Goal: Information Seeking & Learning: Find specific page/section

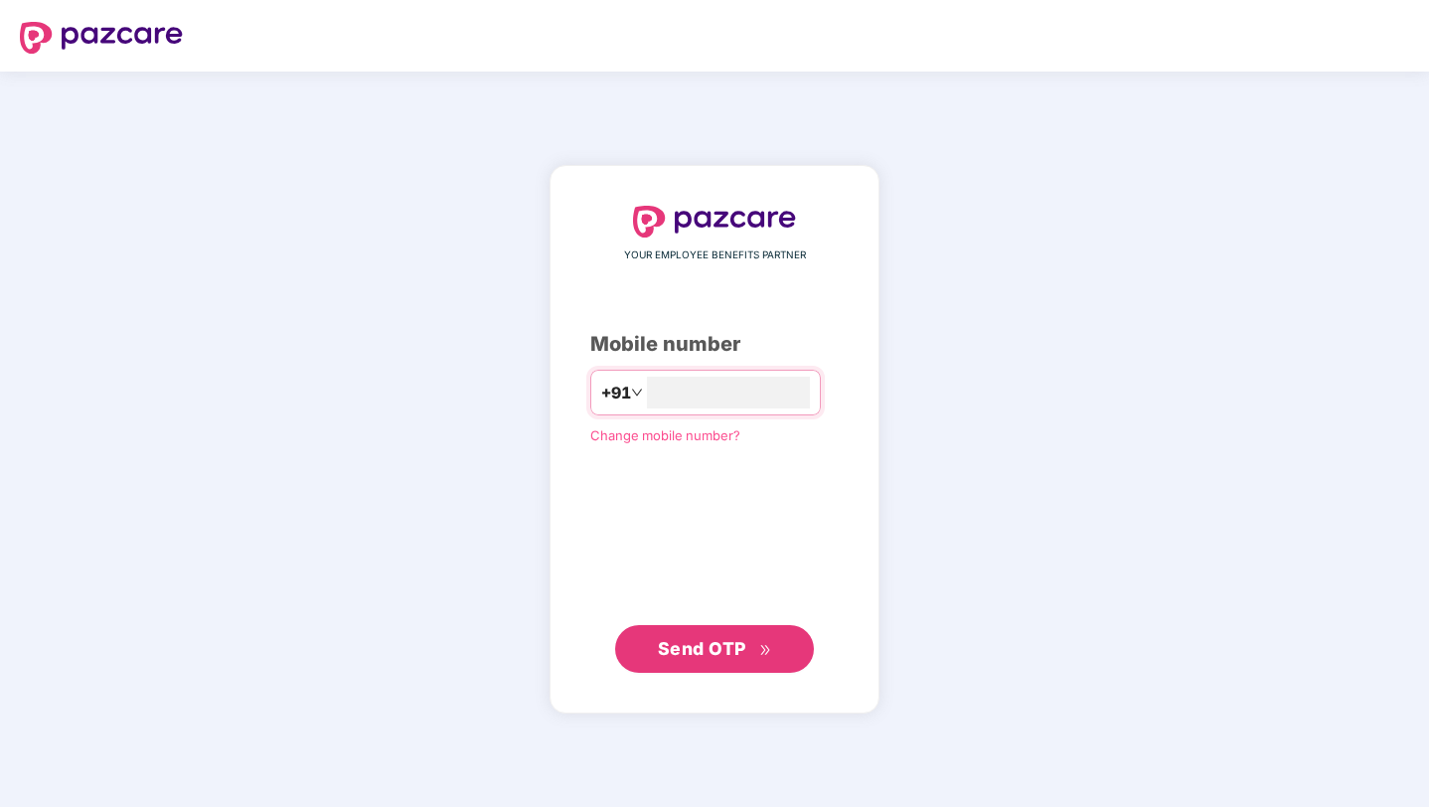
click at [991, 124] on div "YOUR EMPLOYEE BENEFITS PARTNER Mobile number +91 Change mobile number? Send OTP" at bounding box center [714, 440] width 1429 height 736
click at [680, 394] on input "number" at bounding box center [728, 393] width 163 height 32
type input "**********"
click at [750, 656] on span "Send OTP" at bounding box center [715, 649] width 114 height 28
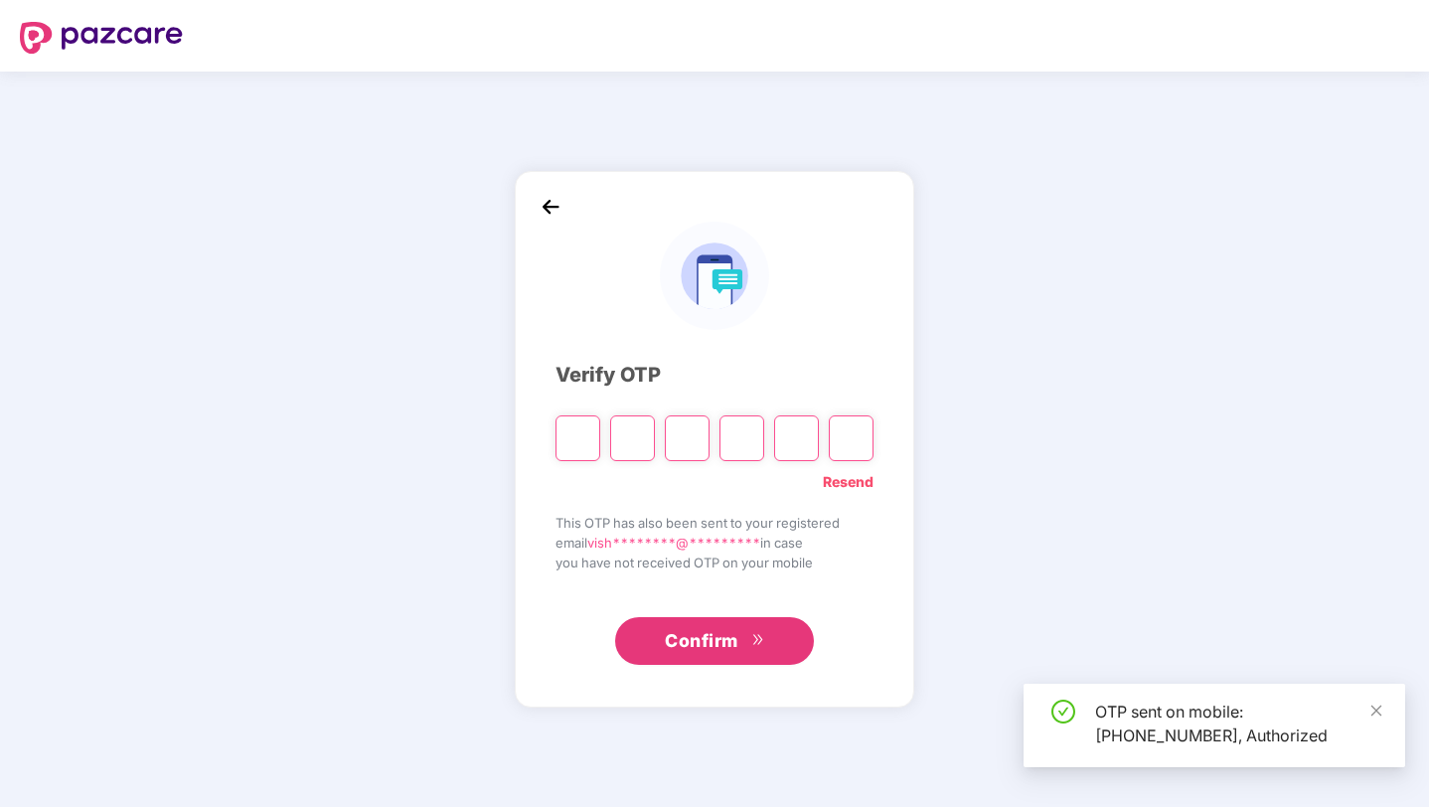
click at [584, 439] on input "Please enter verification code. Digit 1" at bounding box center [578, 438] width 45 height 46
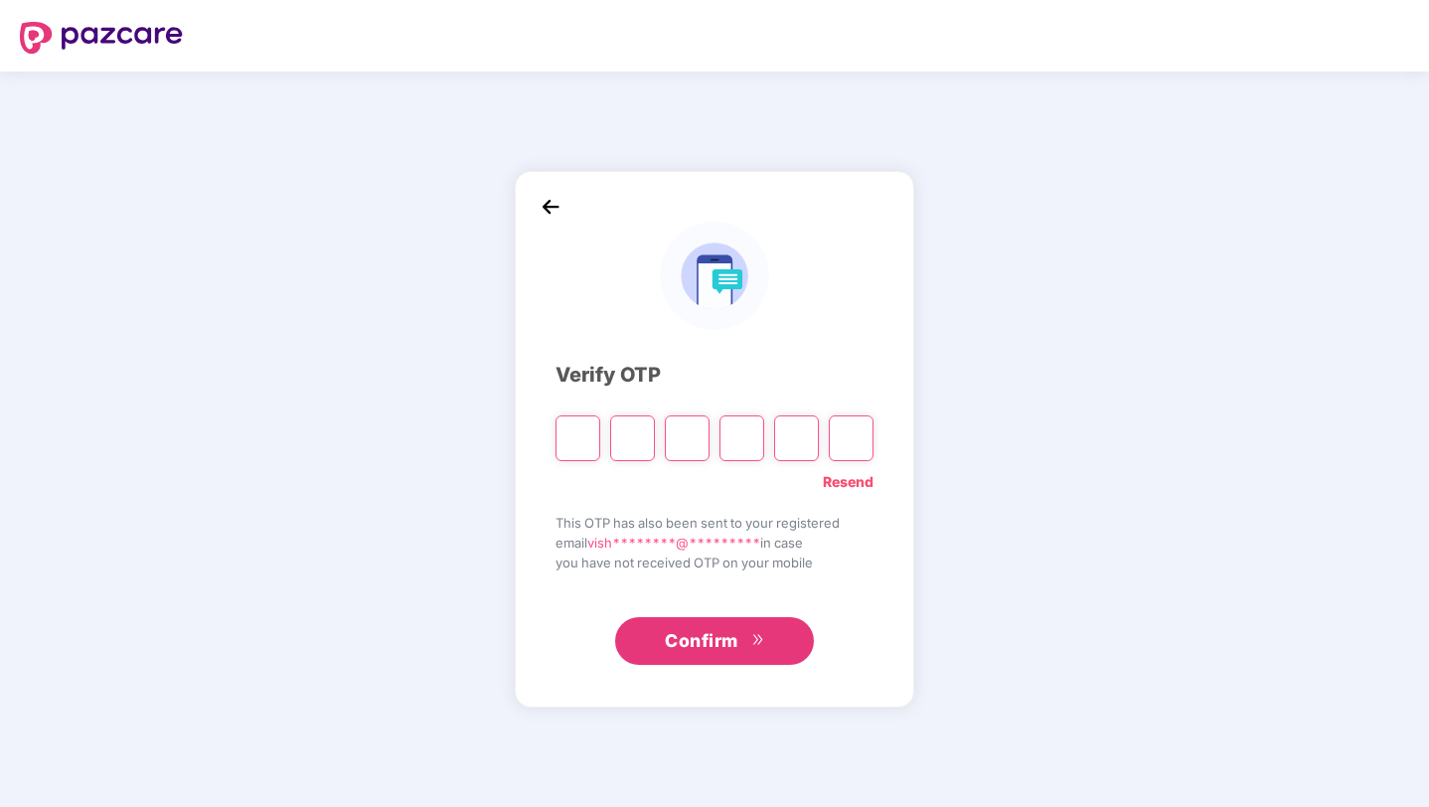
type input "*"
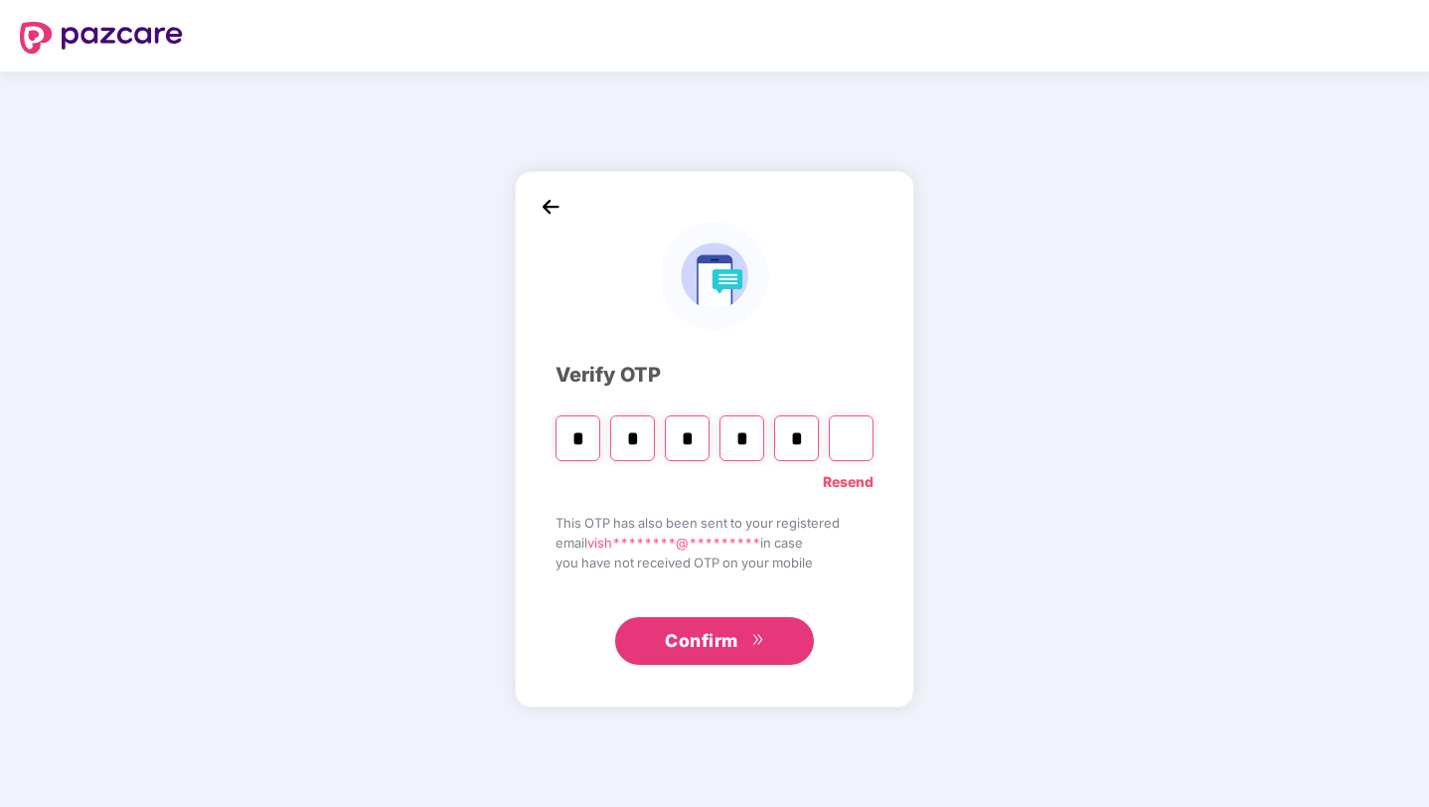
type input "*"
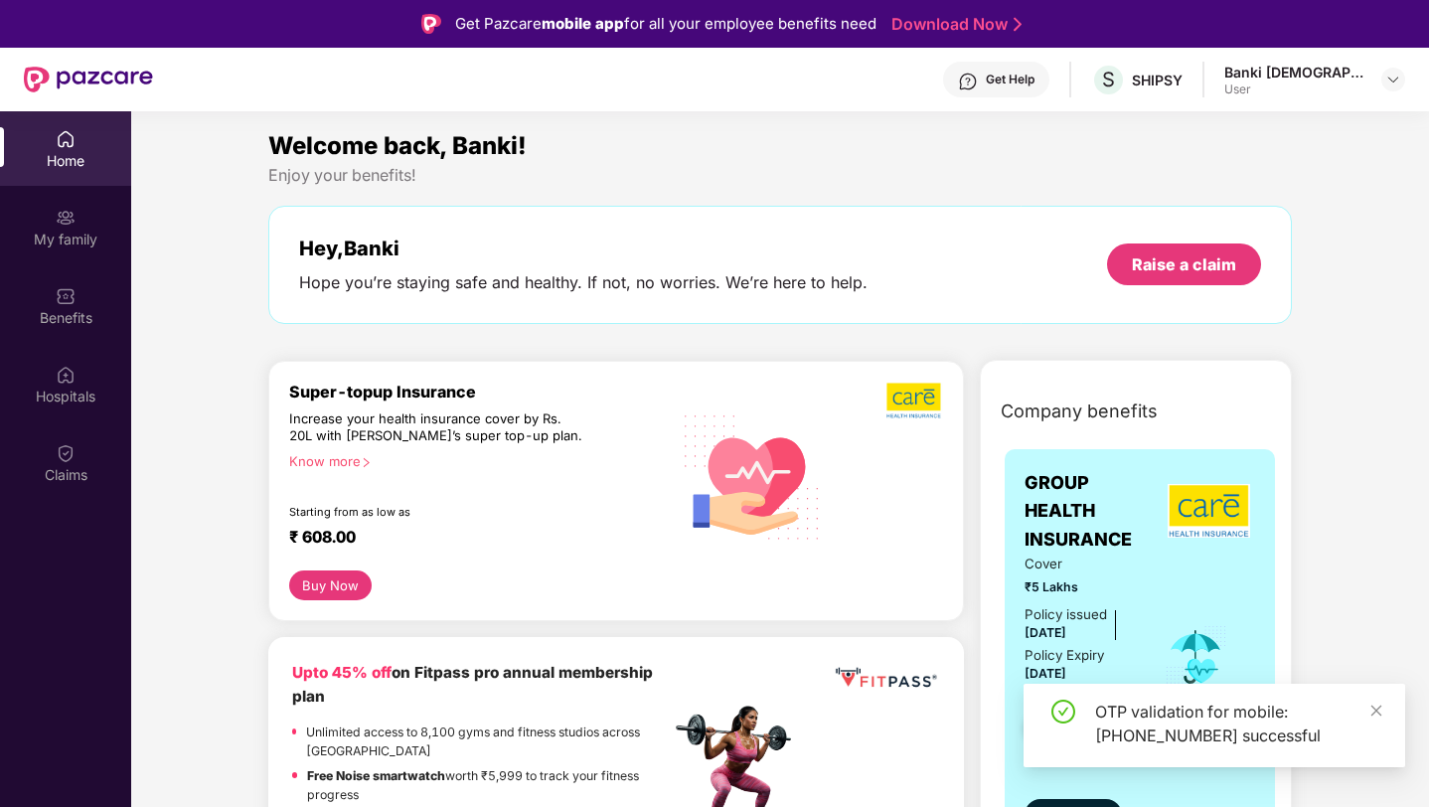
click at [1369, 711] on div "OTP validation for mobile: [PHONE_NUMBER] successful" at bounding box center [1238, 724] width 286 height 48
click at [1382, 712] on icon "close" at bounding box center [1377, 711] width 14 height 14
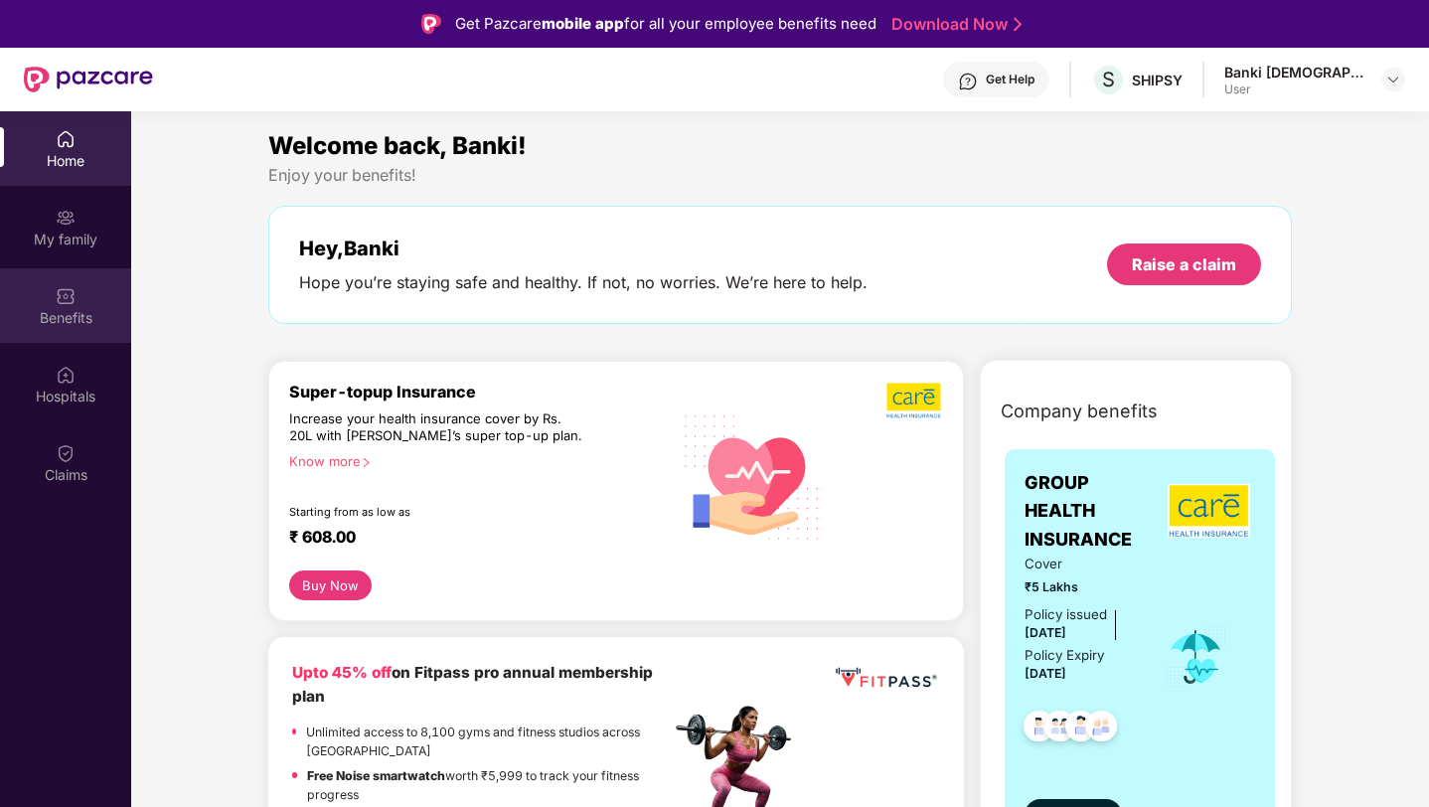
click at [86, 314] on div "Benefits" at bounding box center [65, 318] width 131 height 20
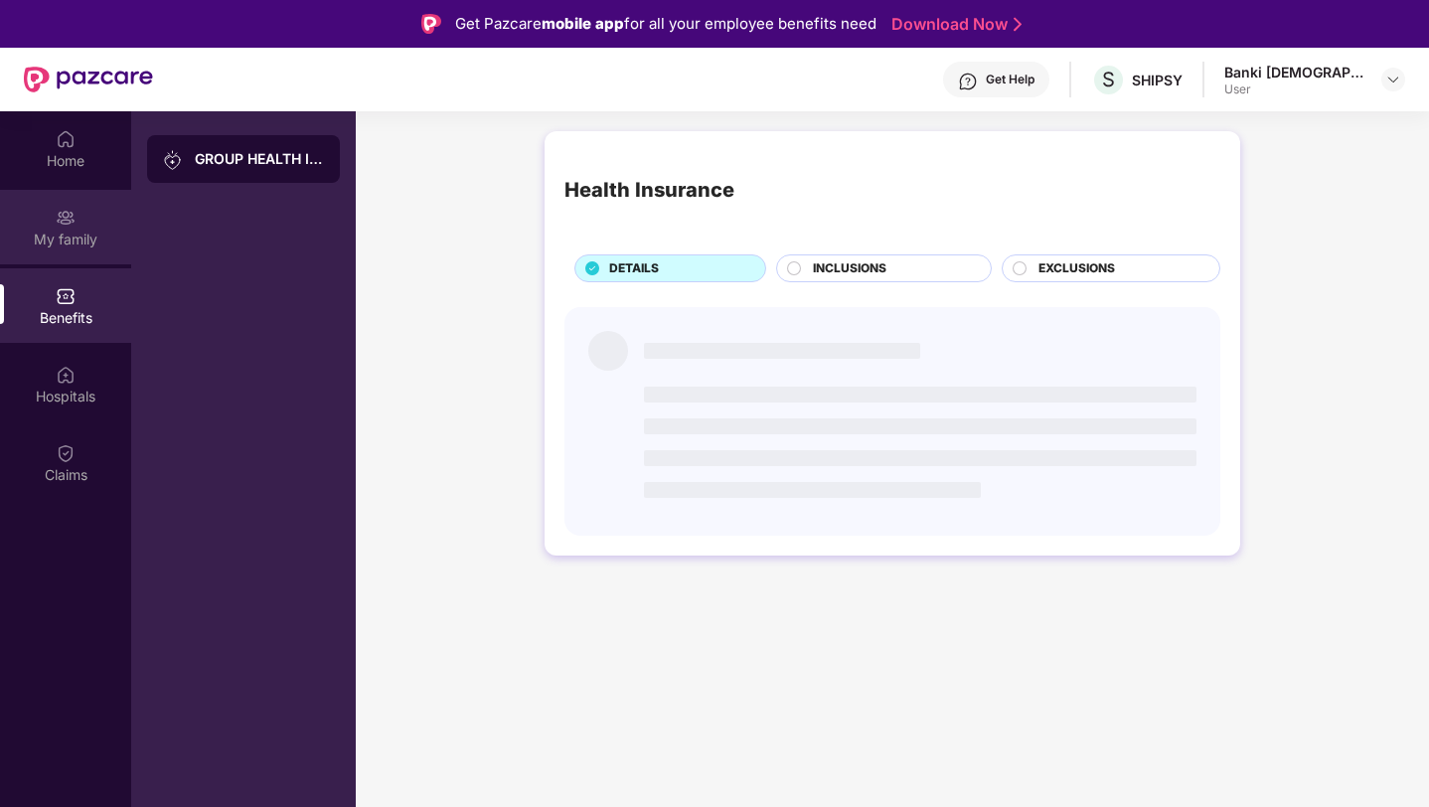
click at [88, 222] on div "My family" at bounding box center [65, 227] width 131 height 75
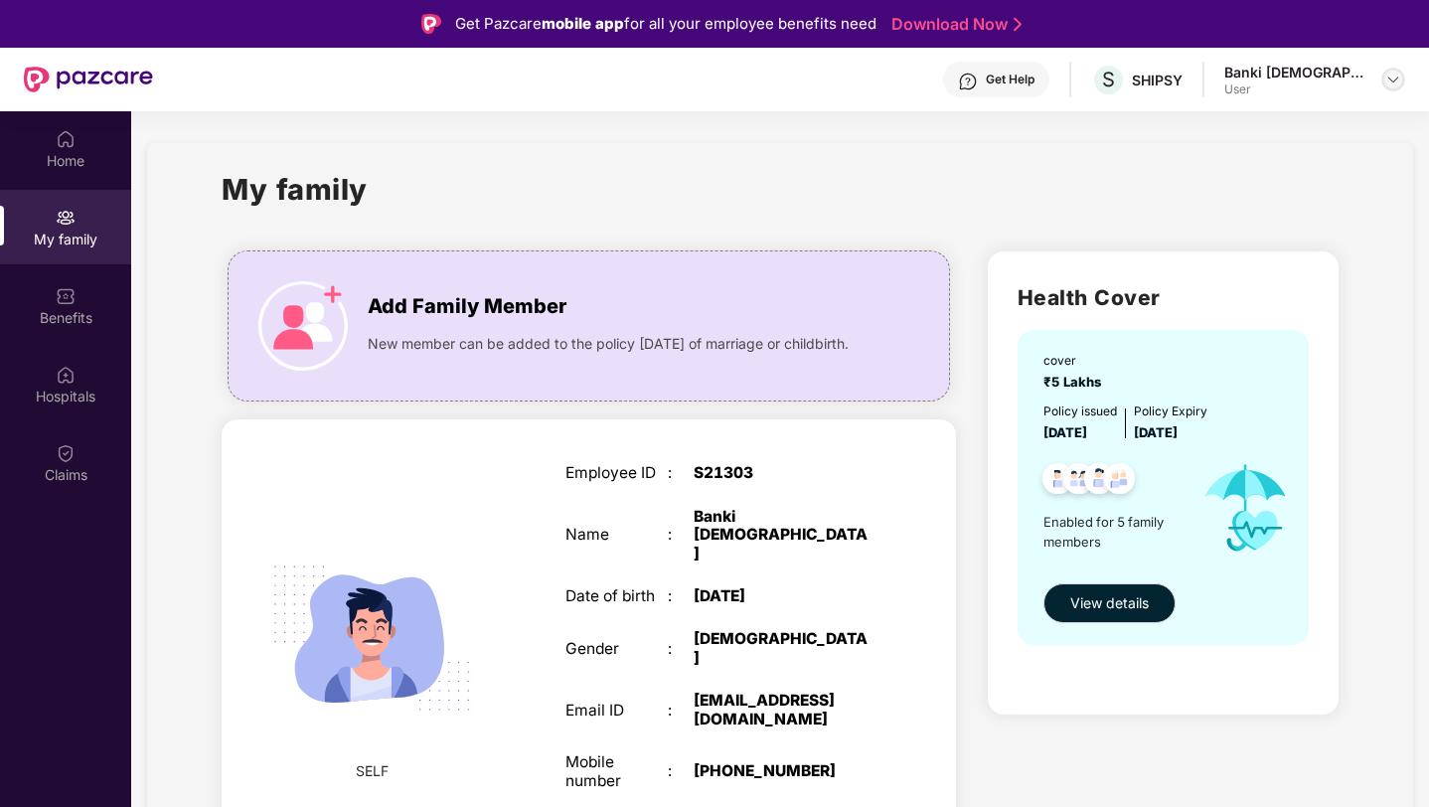
click at [1393, 80] on img at bounding box center [1394, 80] width 16 height 16
click at [1112, 193] on div "My family" at bounding box center [780, 201] width 1117 height 69
click at [71, 387] on div "Hospitals" at bounding box center [65, 397] width 131 height 20
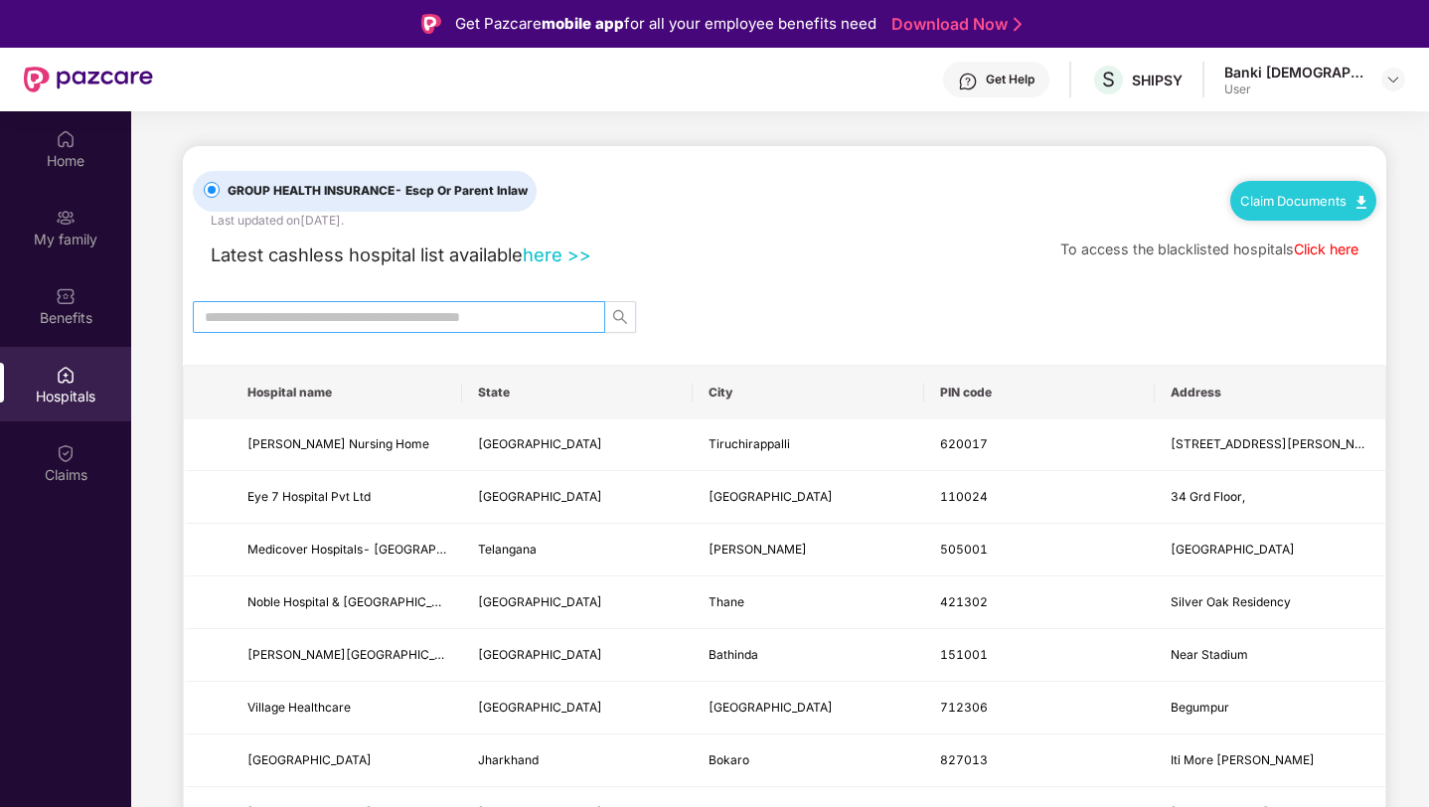
click at [376, 315] on input "text" at bounding box center [391, 317] width 373 height 22
type input "*"
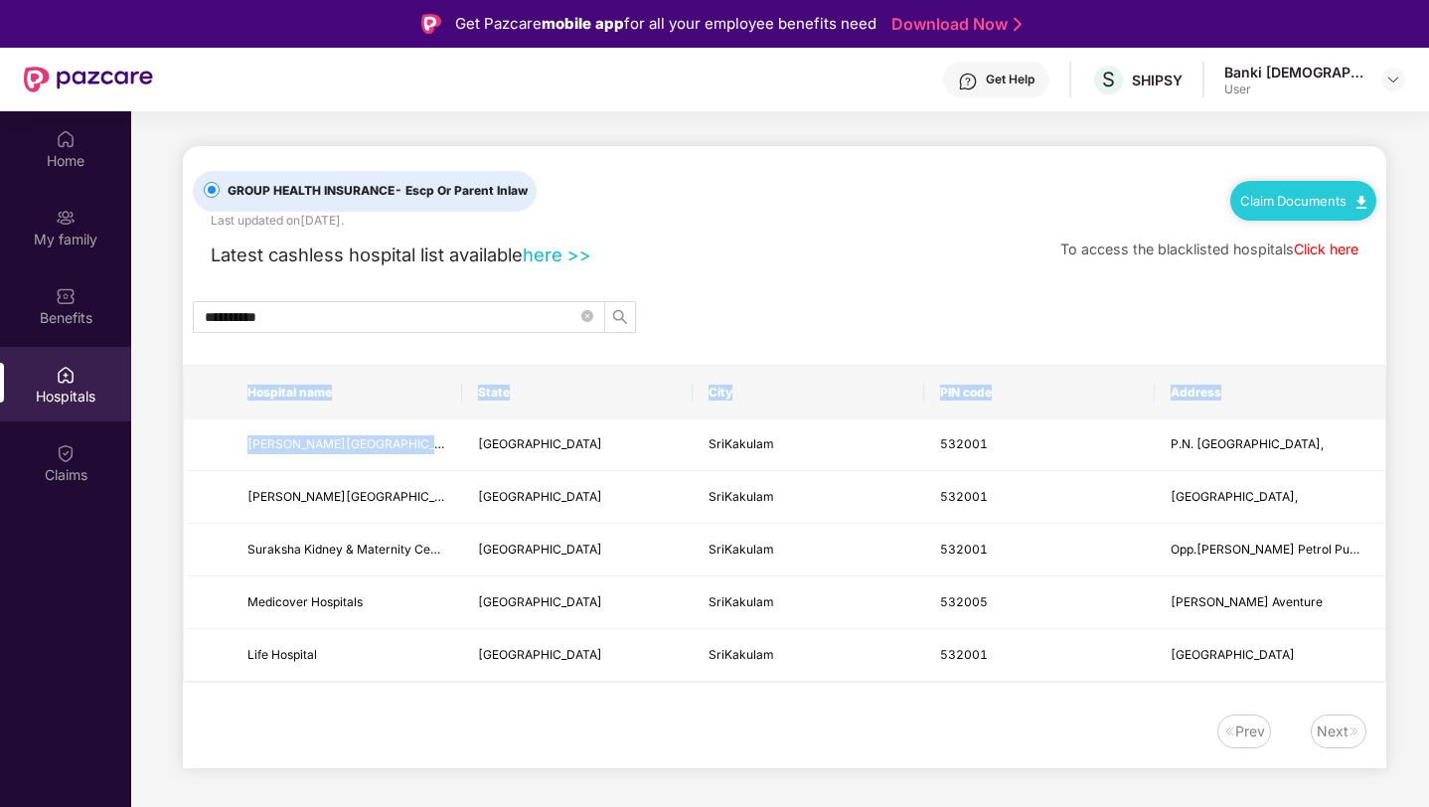
drag, startPoint x: 414, startPoint y: 446, endPoint x: 181, endPoint y: 444, distance: 232.6
click at [181, 444] on main "**********" at bounding box center [780, 459] width 1298 height 697
click at [383, 492] on span "[PERSON_NAME][GEOGRAPHIC_DATA]" at bounding box center [347, 497] width 199 height 19
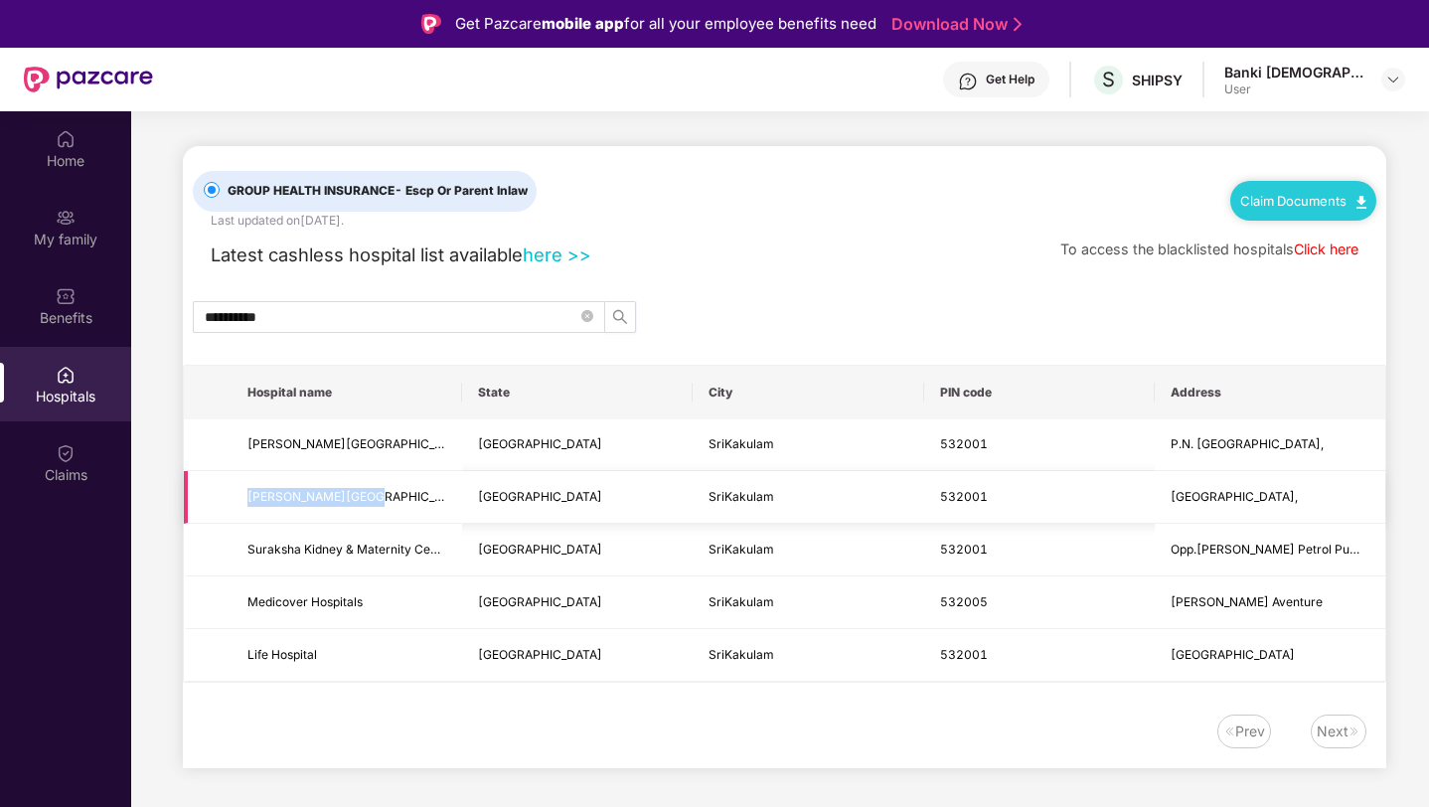
drag, startPoint x: 383, startPoint y: 492, endPoint x: 201, endPoint y: 492, distance: 181.9
click at [201, 492] on tr "[PERSON_NAME][GEOGRAPHIC_DATA] [GEOGRAPHIC_DATA] [GEOGRAPHIC_DATA] [STREET_ADDR…" at bounding box center [785, 497] width 1202 height 53
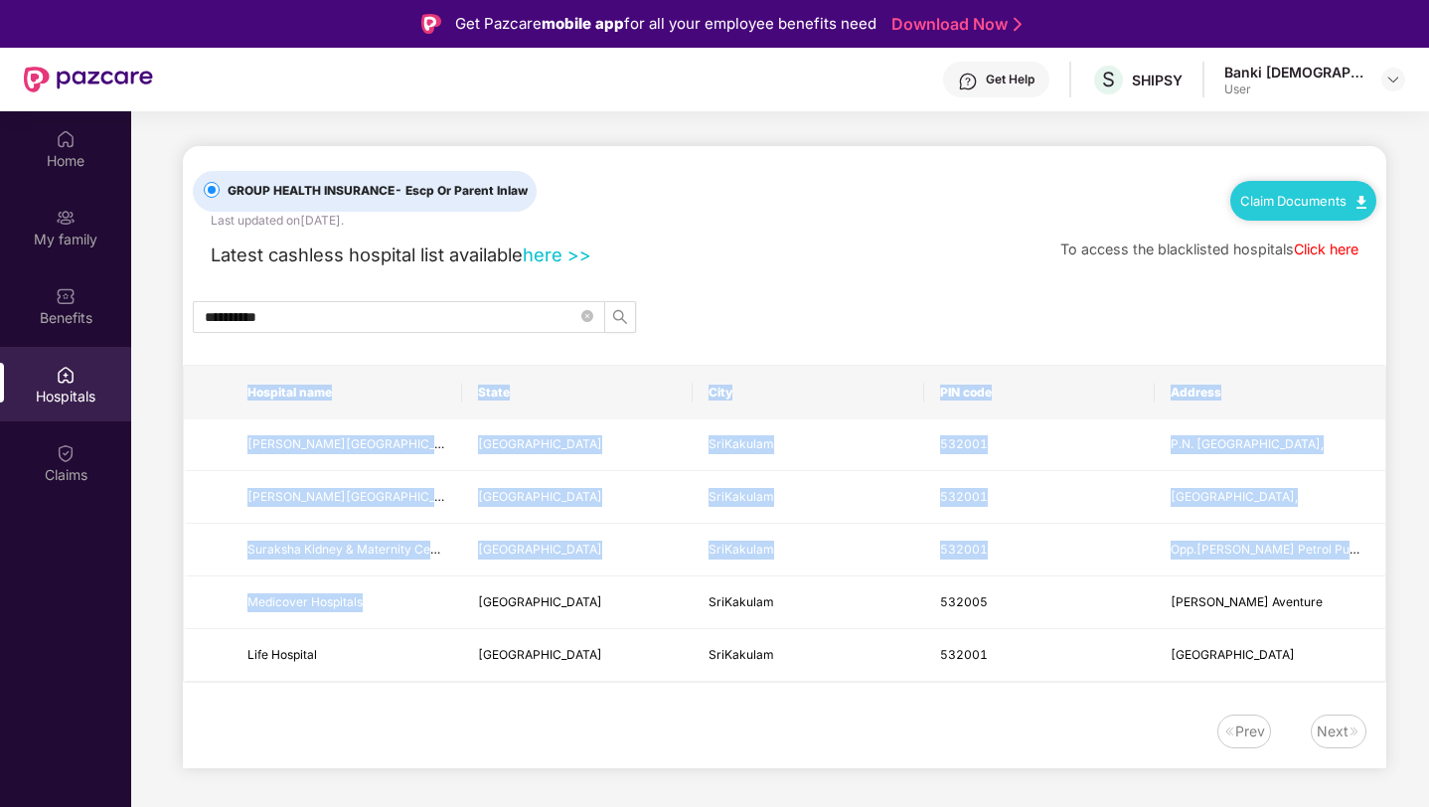
drag, startPoint x: 395, startPoint y: 594, endPoint x: 132, endPoint y: 594, distance: 262.4
click at [132, 594] on main "**********" at bounding box center [780, 459] width 1298 height 697
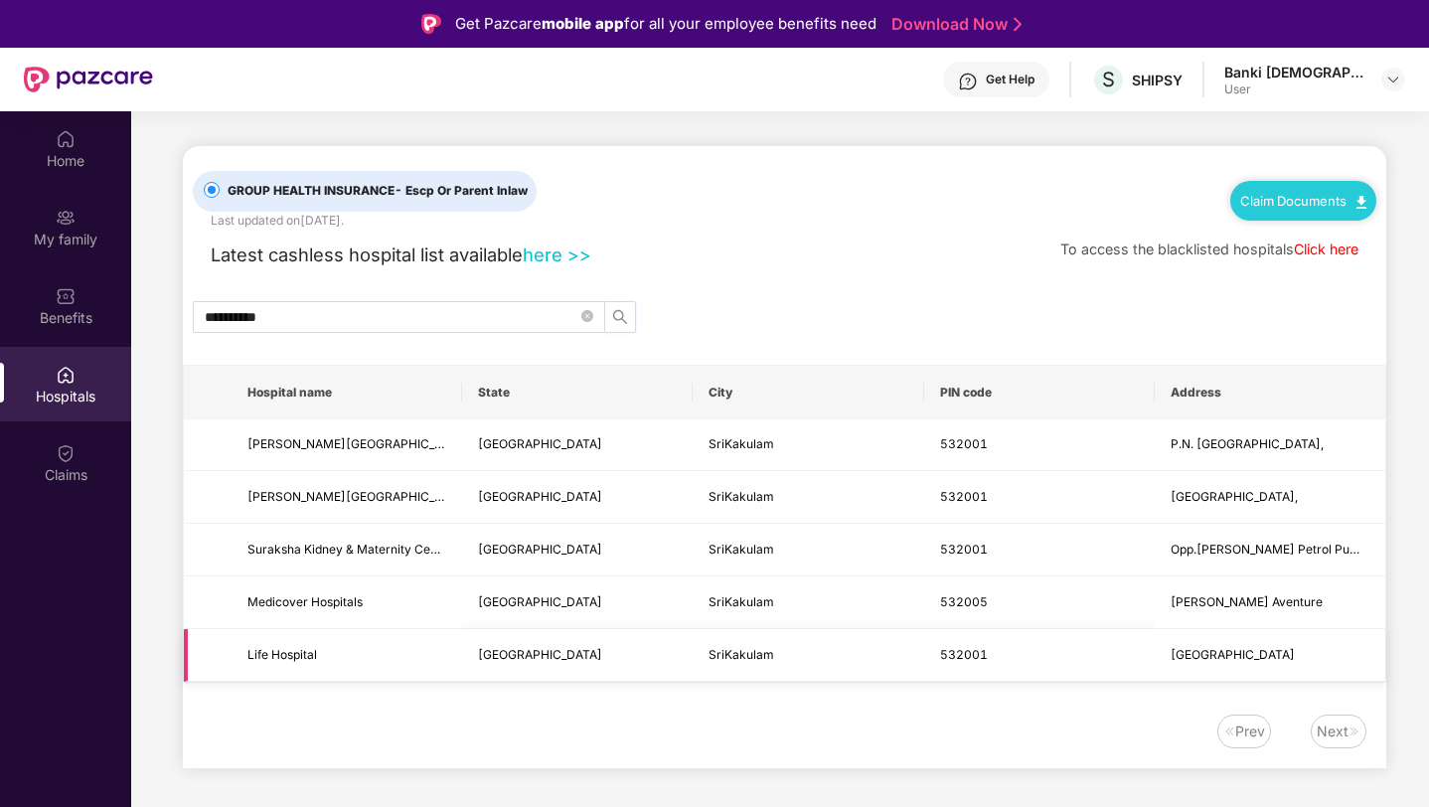
click at [350, 677] on td "Life Hospital" at bounding box center [347, 655] width 231 height 53
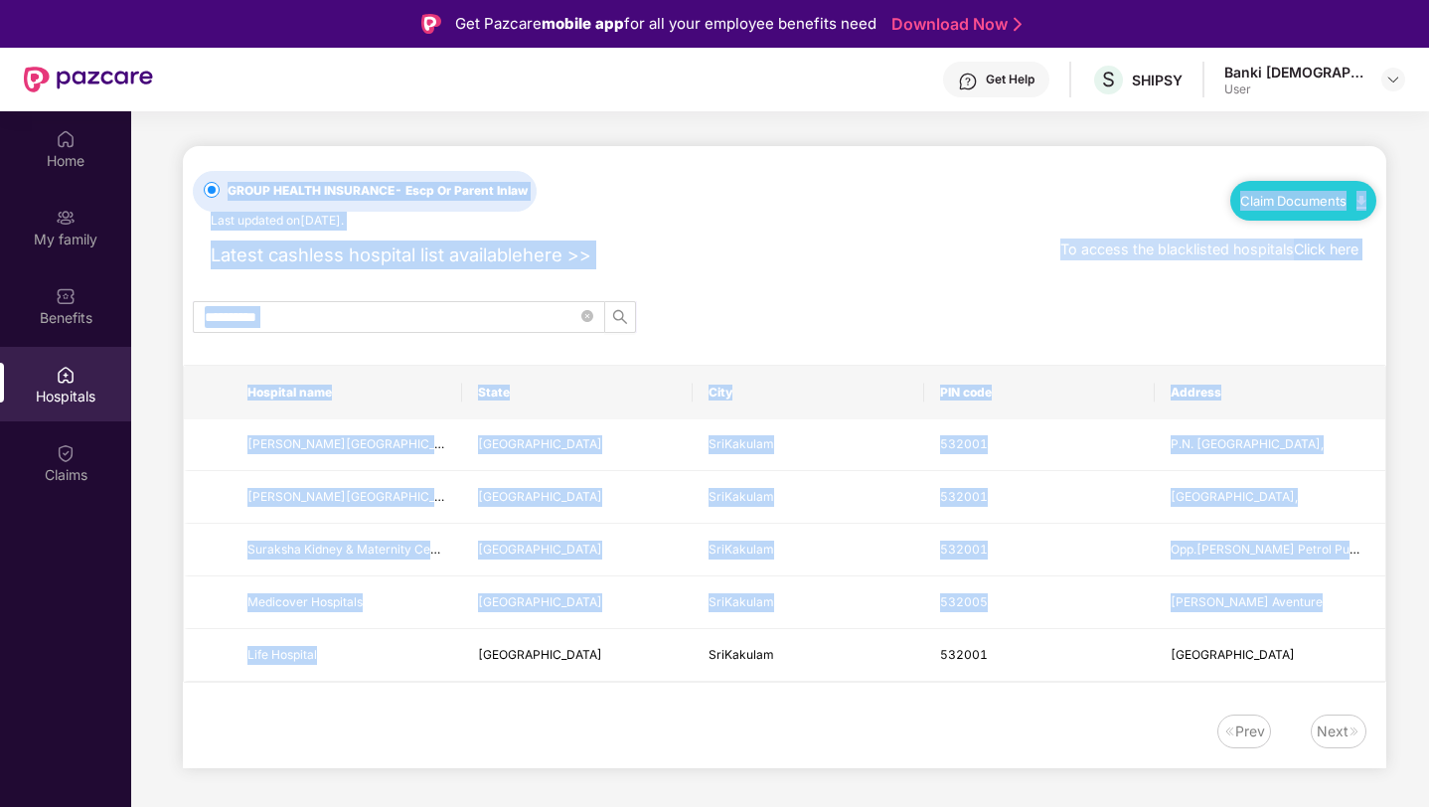
drag, startPoint x: 359, startPoint y: 661, endPoint x: 107, endPoint y: 660, distance: 251.5
click at [107, 661] on div "**********" at bounding box center [714, 514] width 1429 height 807
click at [324, 669] on td "Life Hospital" at bounding box center [347, 655] width 231 height 53
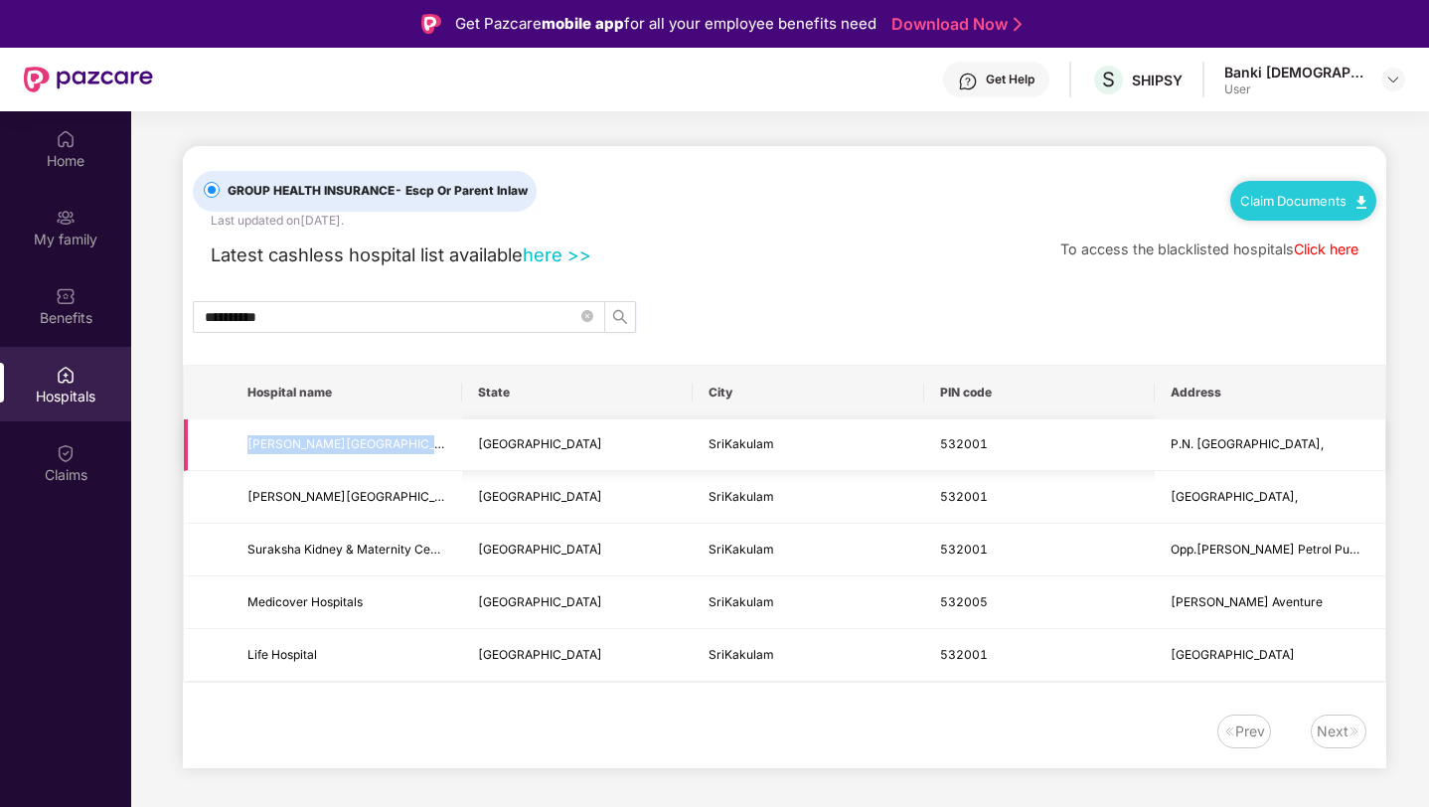
drag, startPoint x: 245, startPoint y: 443, endPoint x: 393, endPoint y: 443, distance: 148.1
click at [393, 443] on td "[PERSON_NAME][GEOGRAPHIC_DATA]" at bounding box center [347, 445] width 231 height 53
drag, startPoint x: 247, startPoint y: 603, endPoint x: 390, endPoint y: 602, distance: 143.1
click at [390, 603] on td "Medicover Hospitals" at bounding box center [347, 603] width 231 height 53
click at [377, 596] on span "Medicover Hospitals" at bounding box center [347, 602] width 199 height 19
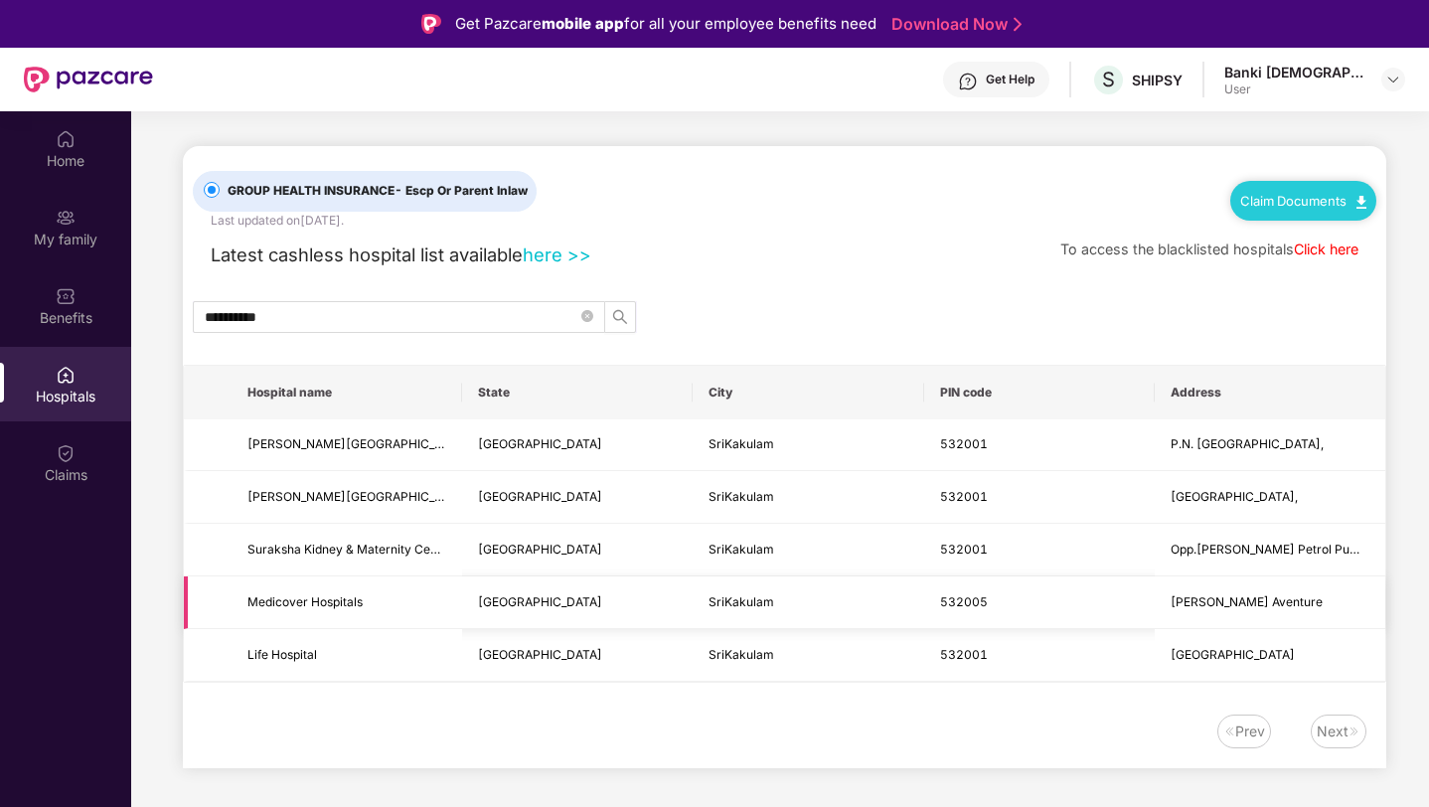
click at [377, 596] on span "Medicover Hospitals" at bounding box center [347, 602] width 199 height 19
click at [354, 605] on span "Medicover Hospitals" at bounding box center [305, 601] width 115 height 15
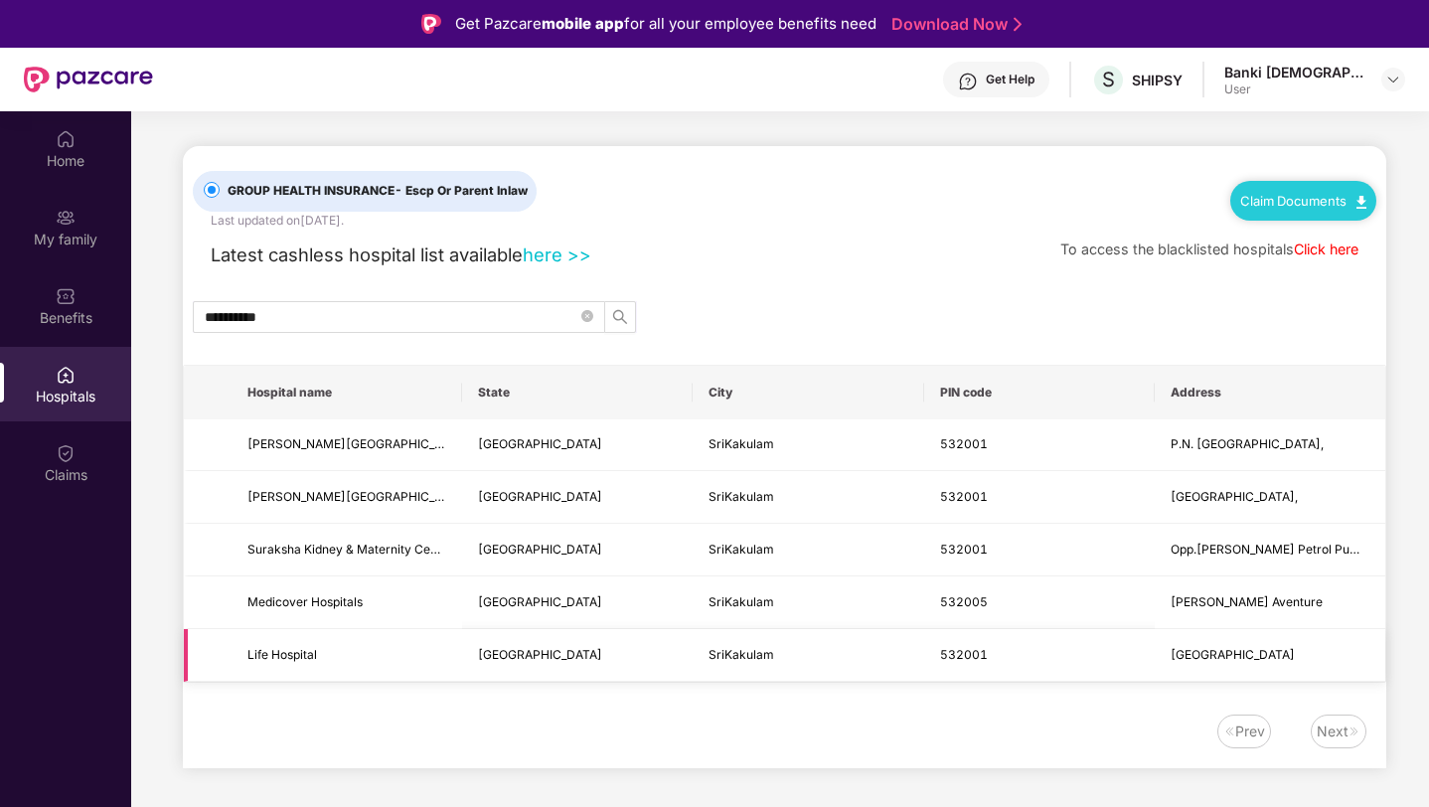
click at [340, 657] on span "Life Hospital" at bounding box center [347, 655] width 199 height 19
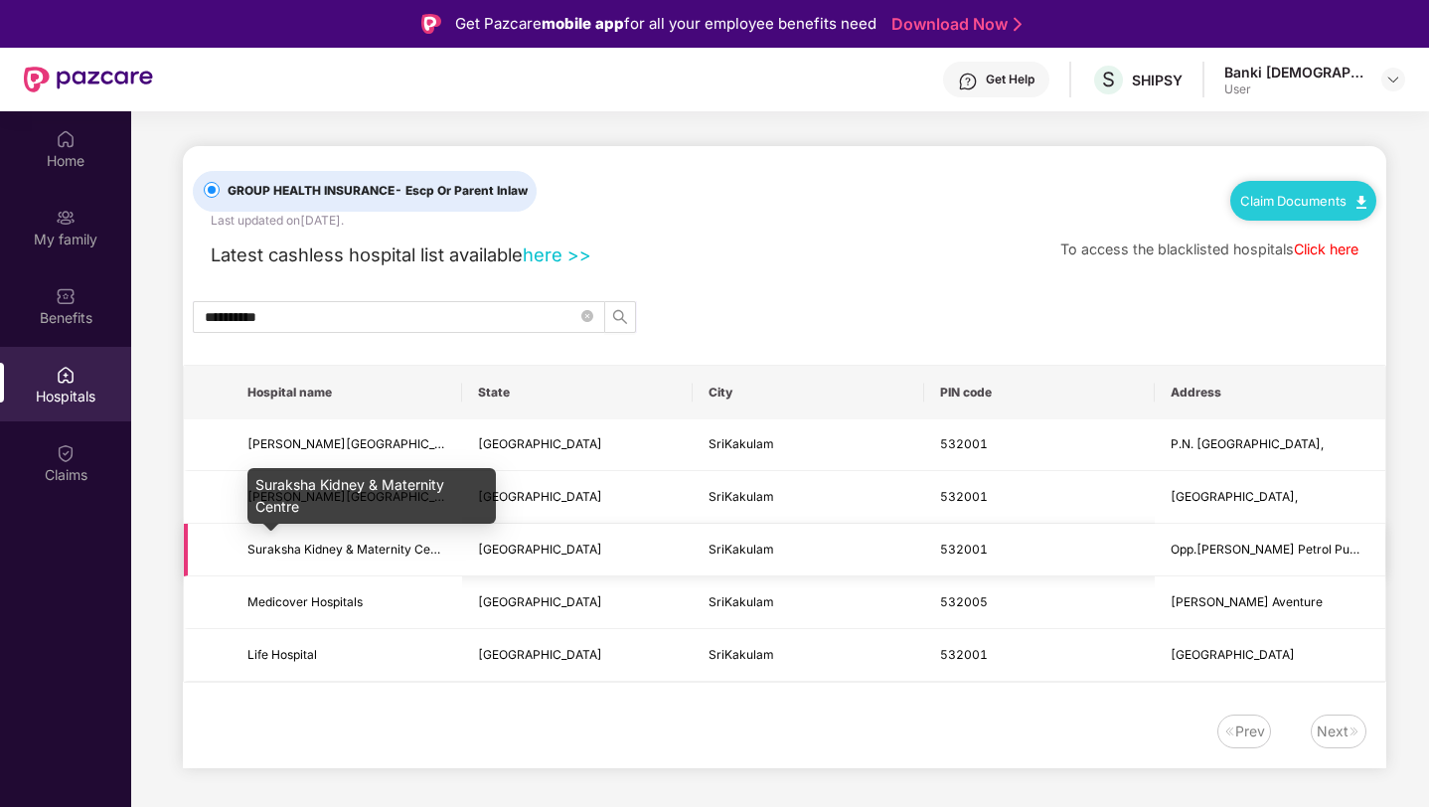
click at [372, 544] on span "Suraksha Kidney & Maternity Centre" at bounding box center [351, 549] width 206 height 15
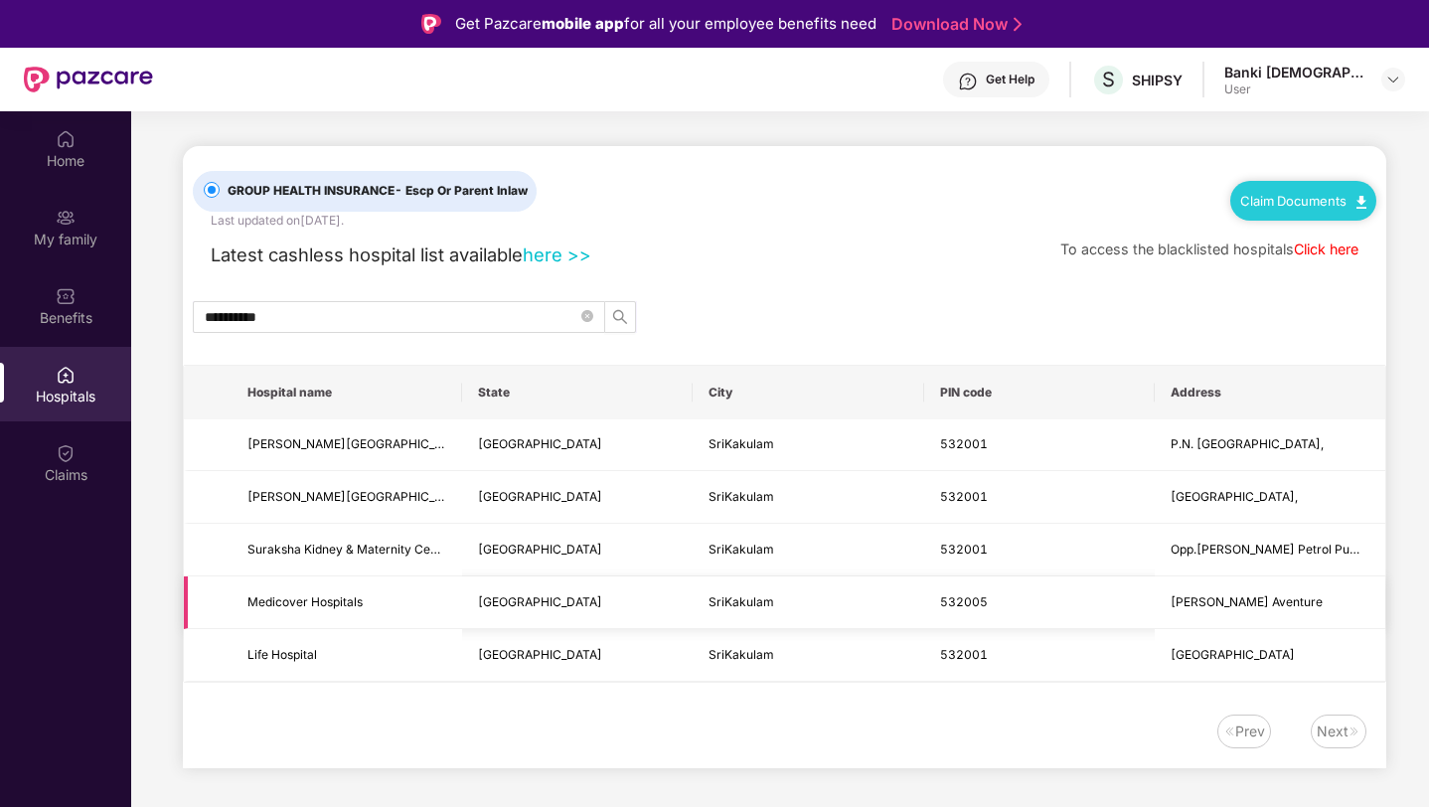
click at [408, 580] on td "Medicover Hospitals" at bounding box center [347, 603] width 231 height 53
click at [360, 498] on span "[PERSON_NAME][GEOGRAPHIC_DATA]" at bounding box center [347, 497] width 199 height 19
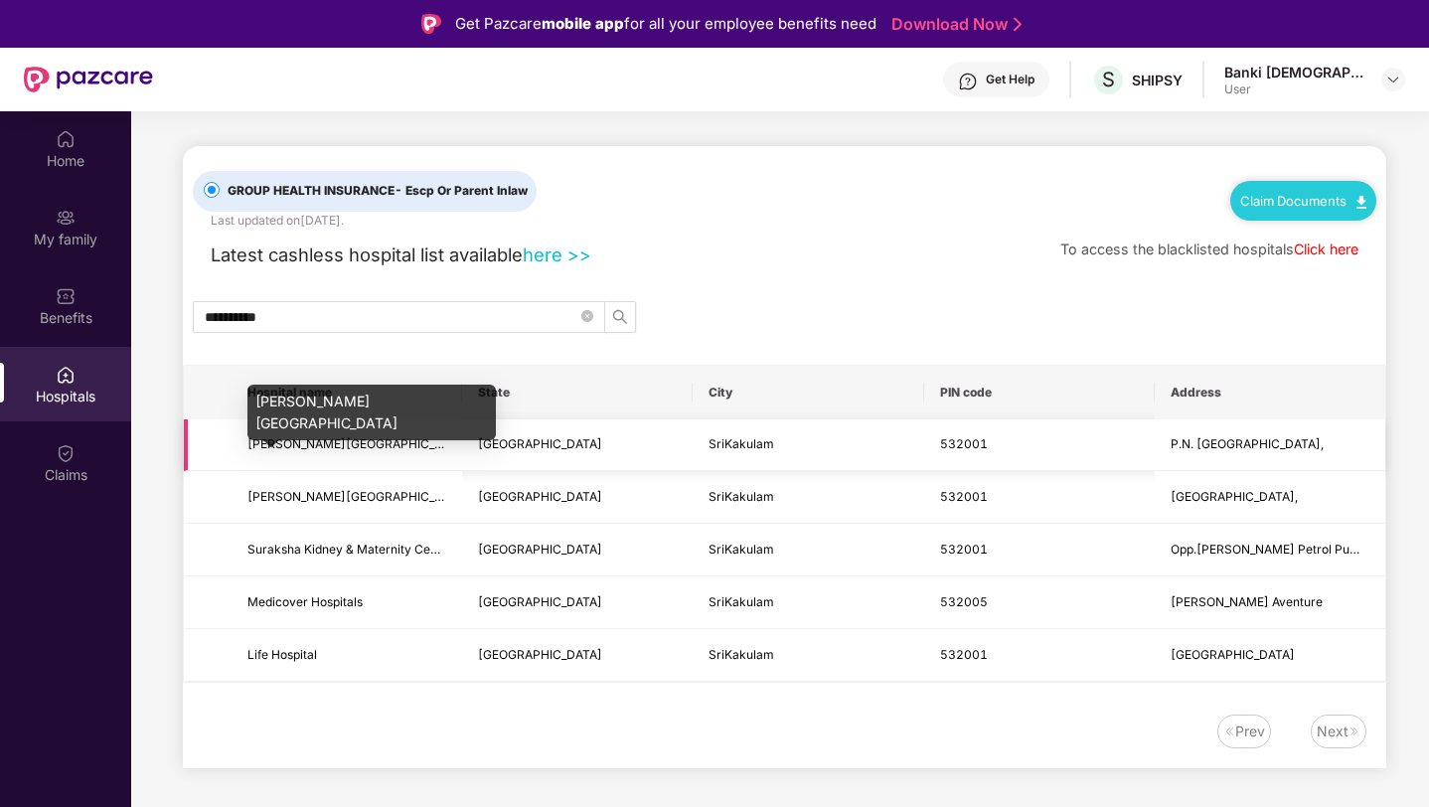
click at [370, 448] on span "[PERSON_NAME][GEOGRAPHIC_DATA]" at bounding box center [359, 443] width 223 height 15
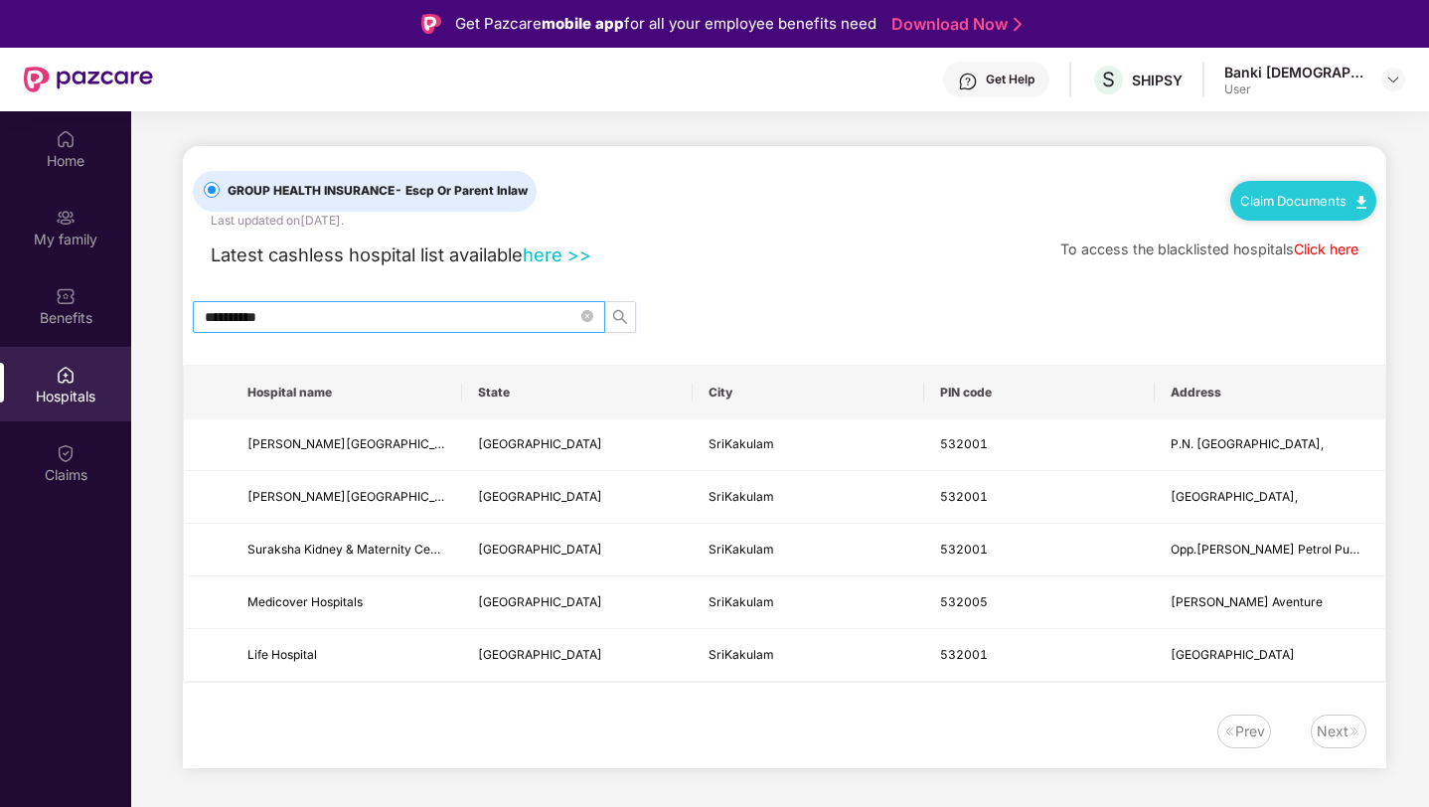
click at [381, 306] on input "**********" at bounding box center [391, 317] width 373 height 22
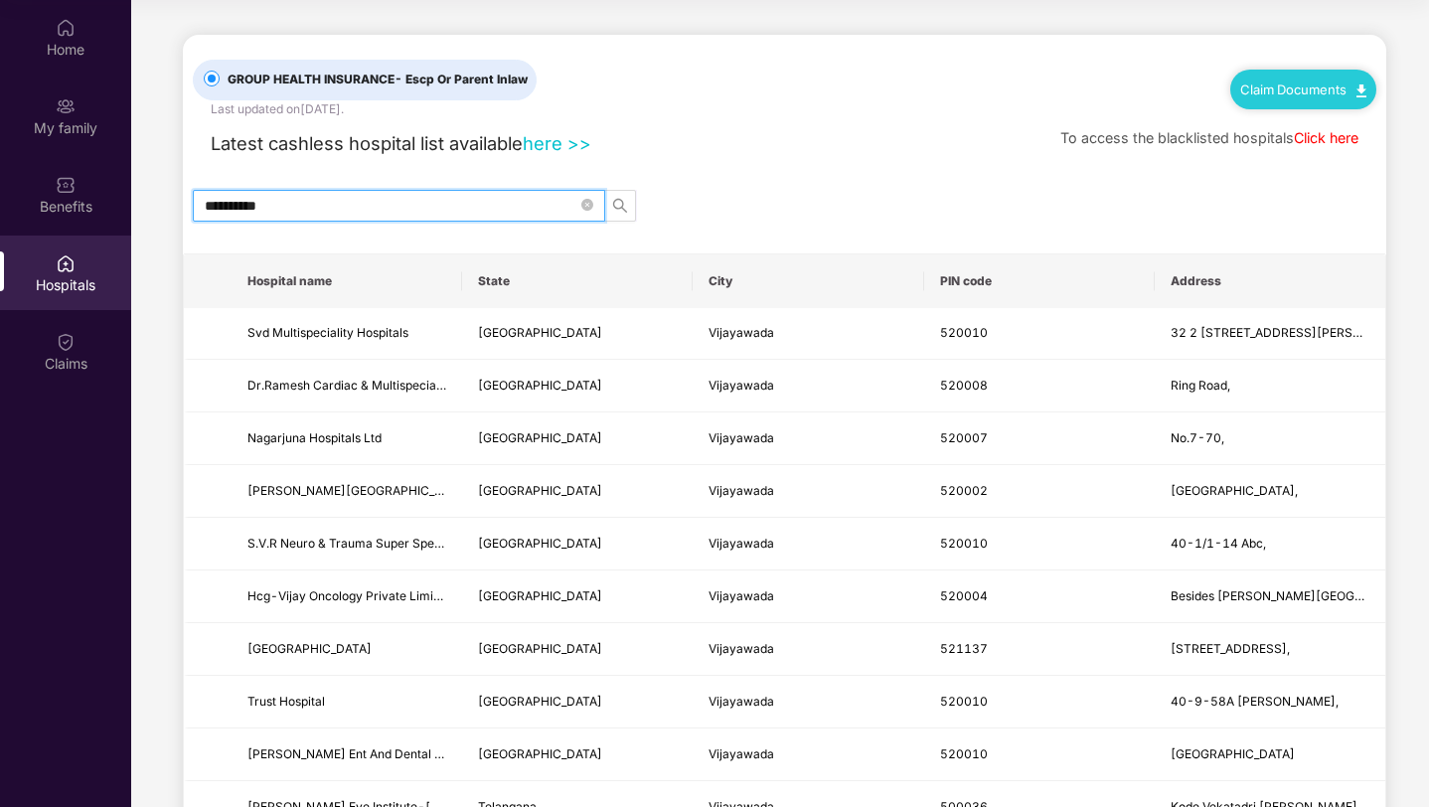
type input "**********"
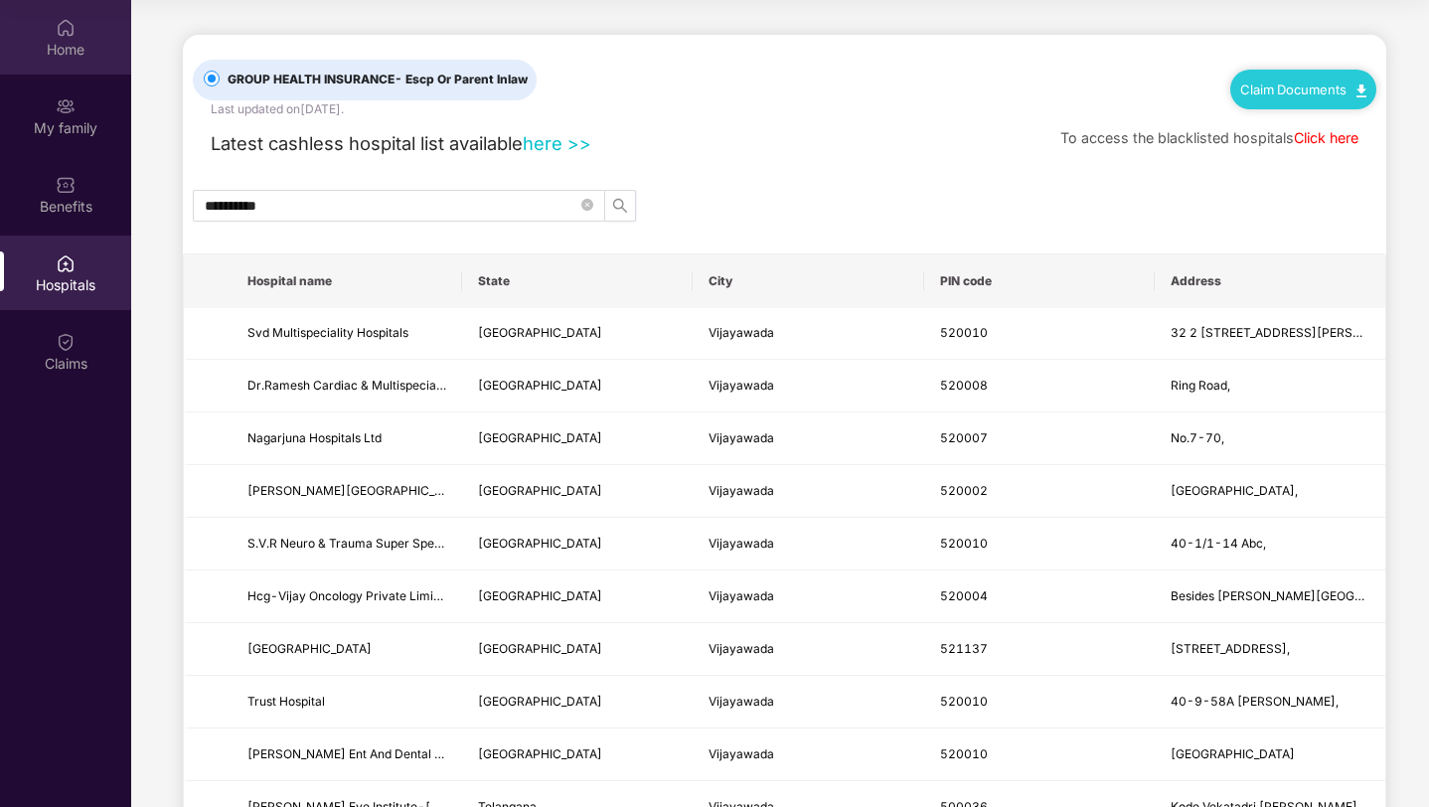
click at [69, 34] on img at bounding box center [66, 28] width 20 height 20
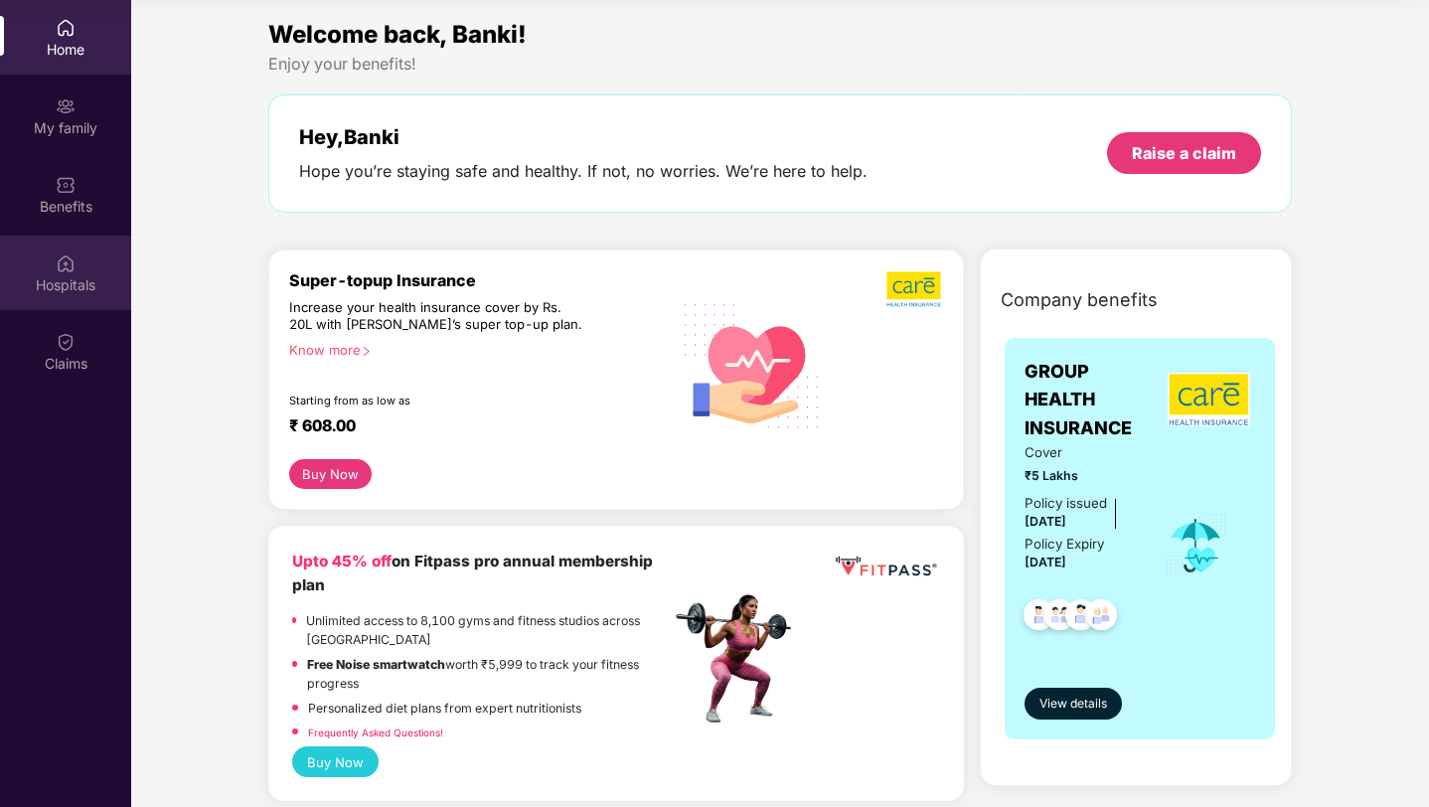
click at [66, 285] on div "Hospitals" at bounding box center [65, 285] width 131 height 20
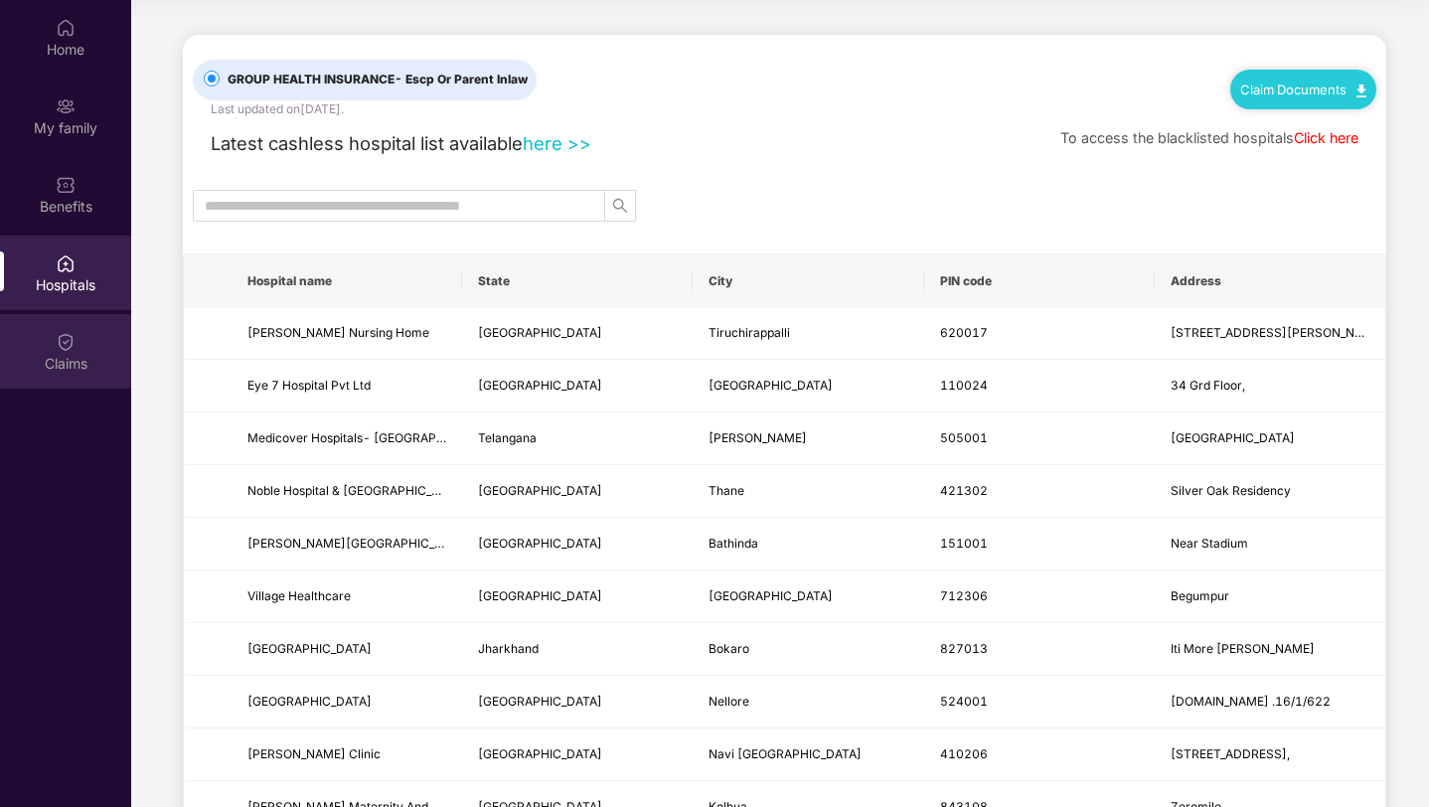
click at [72, 355] on div "Claims" at bounding box center [65, 364] width 131 height 20
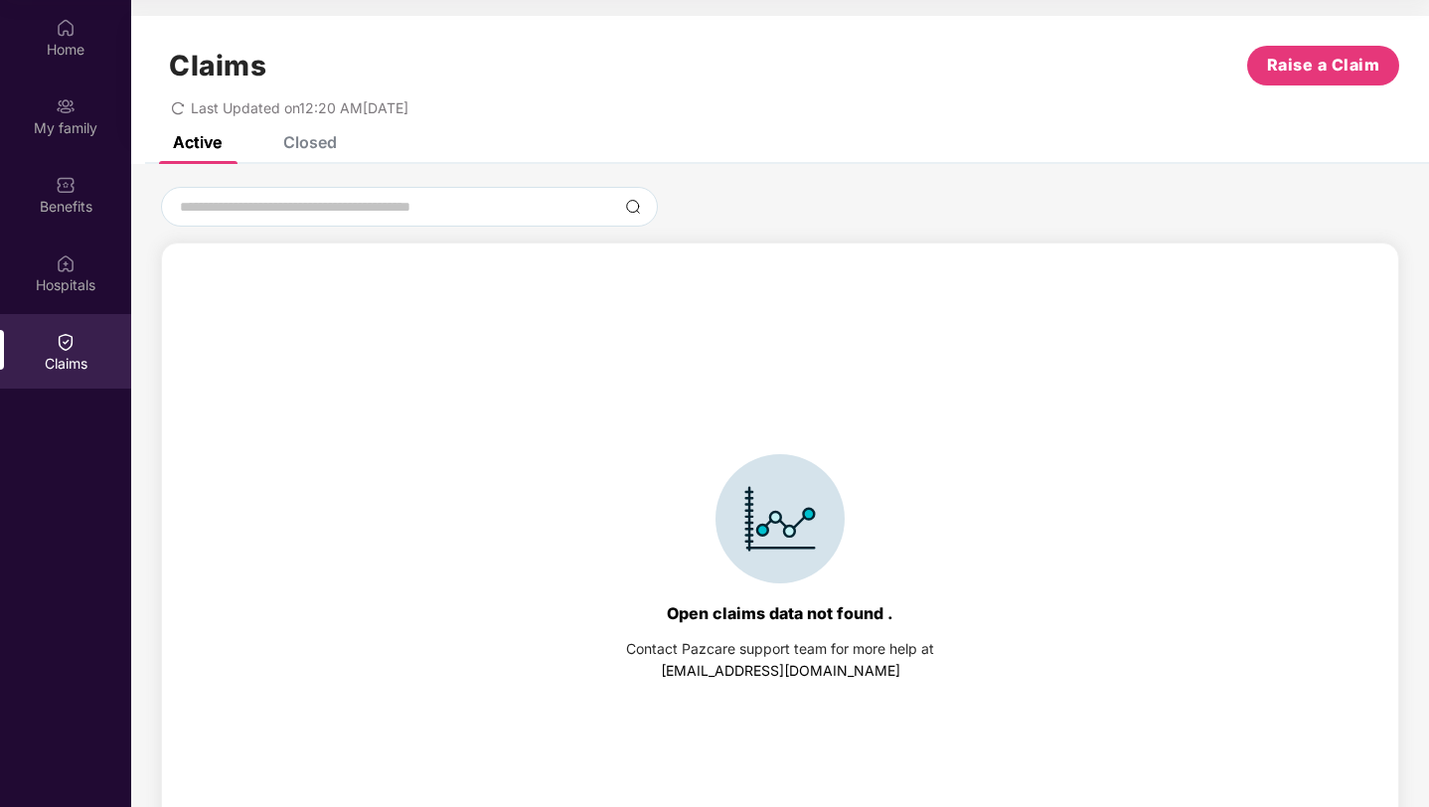
click at [339, 130] on div "Claims Raise a Claim Last Updated on 12:20 AM[DATE]" at bounding box center [780, 76] width 1298 height 120
click at [332, 134] on div "Claims Raise a Claim Last Updated on 12:20 AM[DATE]" at bounding box center [780, 76] width 1298 height 120
click at [328, 136] on div "Closed" at bounding box center [310, 142] width 54 height 20
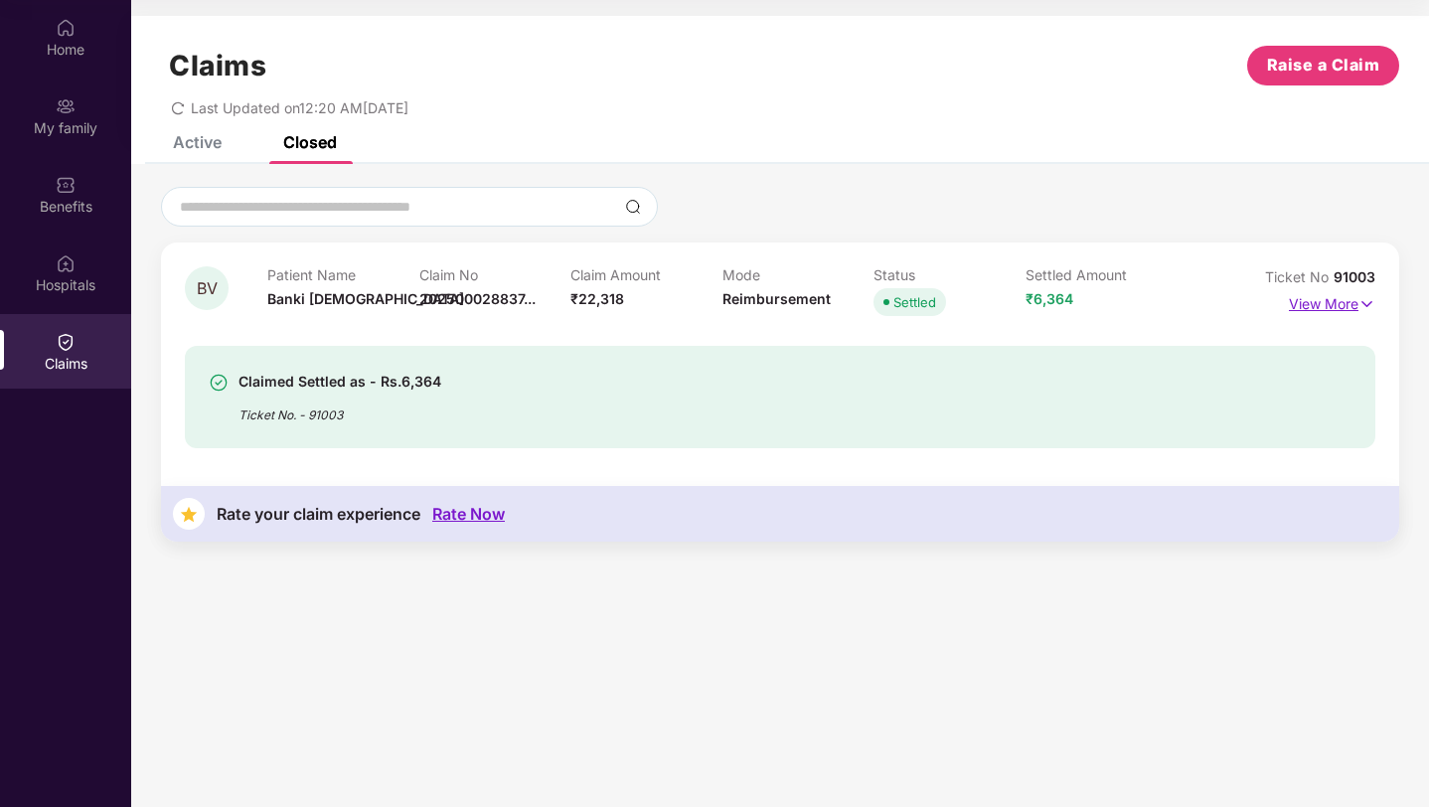
click at [1319, 306] on p "View More" at bounding box center [1332, 301] width 86 height 27
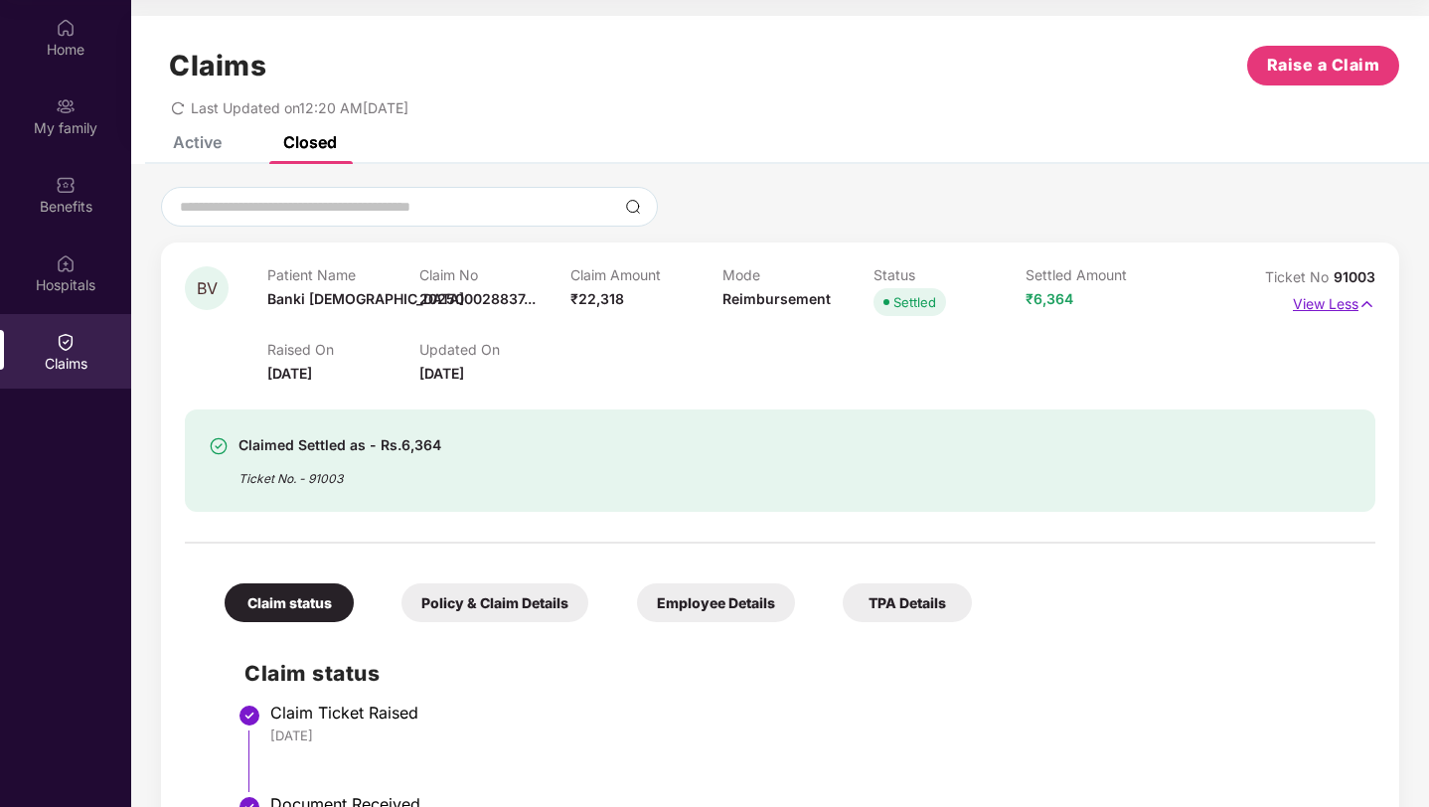
click at [1319, 306] on p "View Less" at bounding box center [1334, 301] width 83 height 27
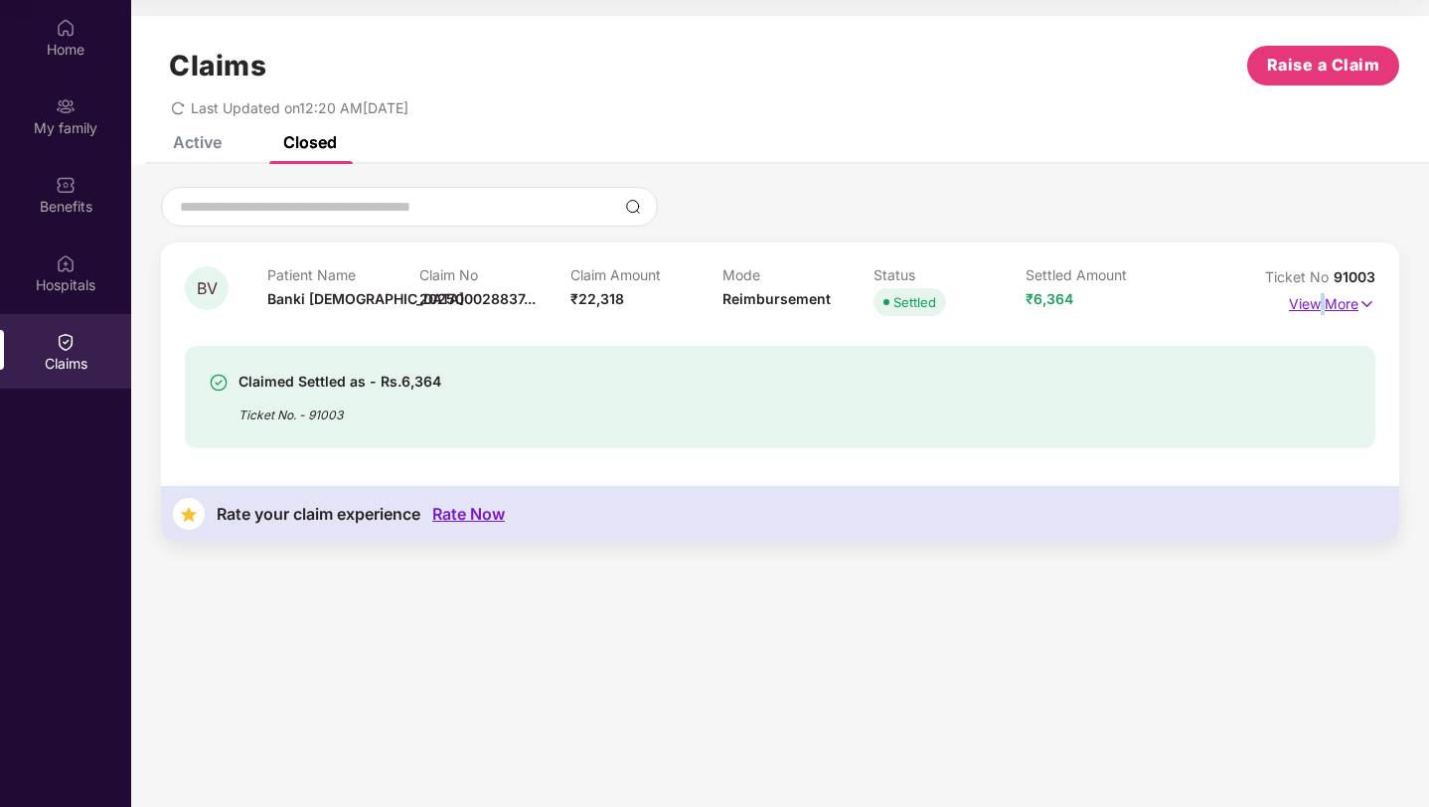
click at [1319, 306] on p "View More" at bounding box center [1332, 301] width 86 height 27
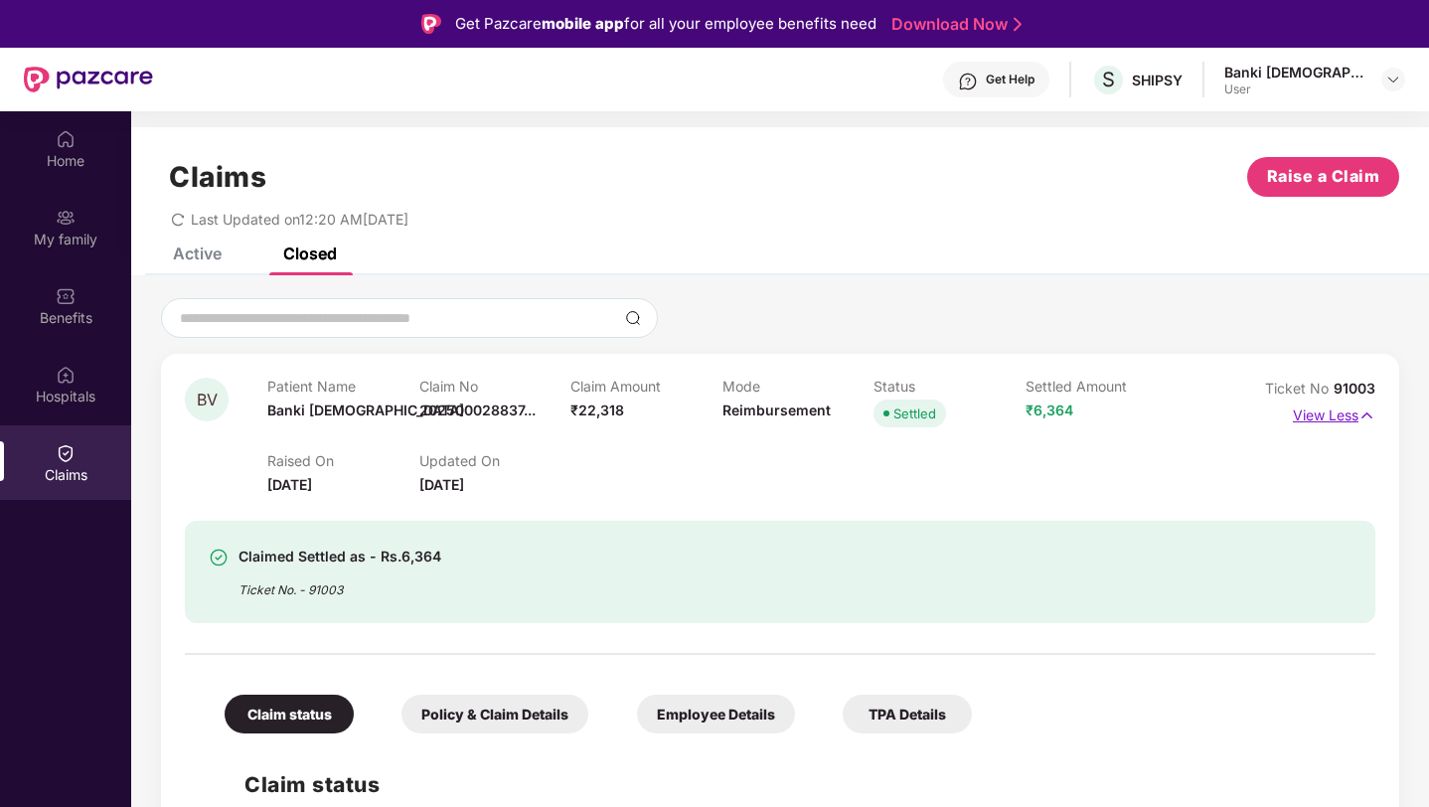
click at [1343, 417] on p "View Less" at bounding box center [1334, 413] width 83 height 27
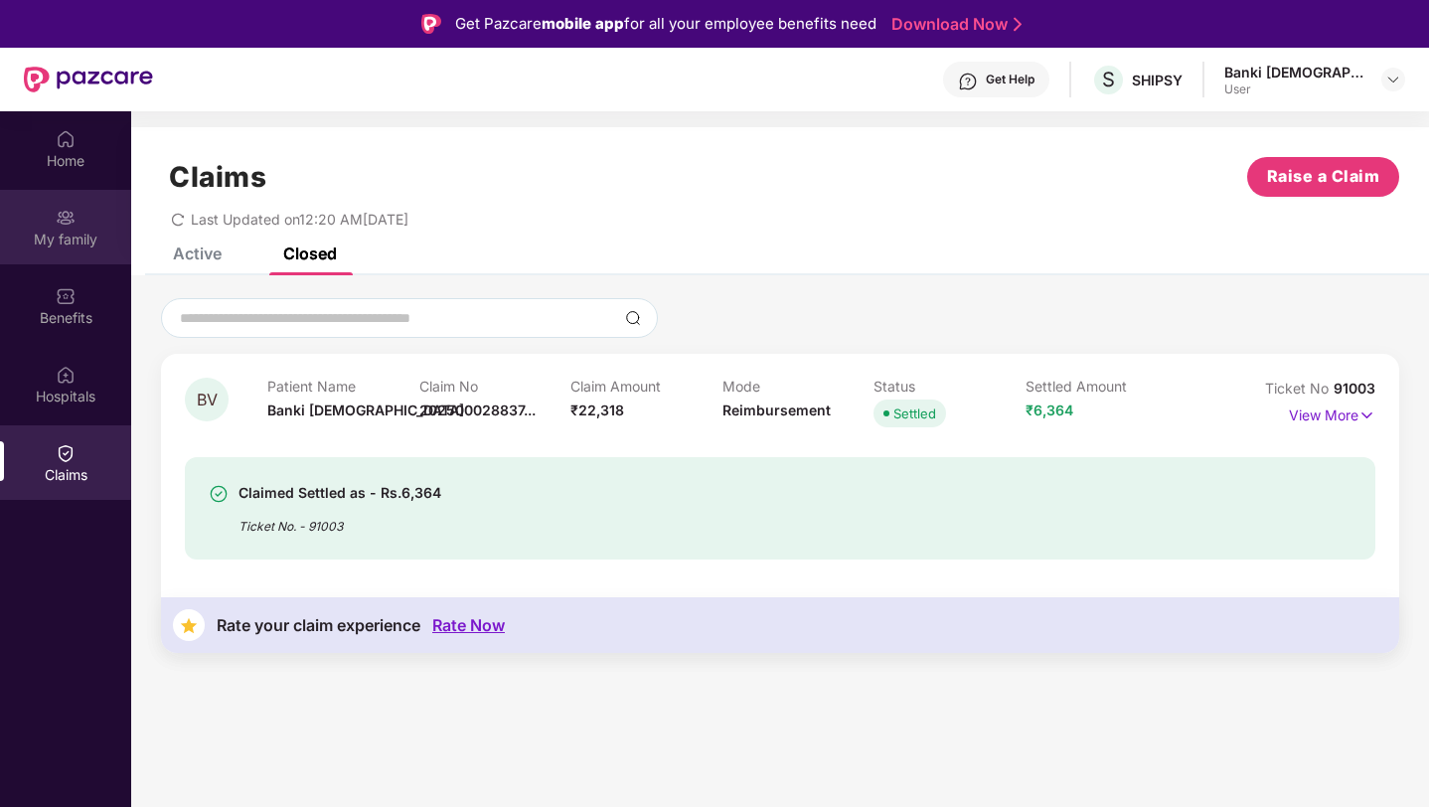
click at [58, 213] on img at bounding box center [66, 218] width 20 height 20
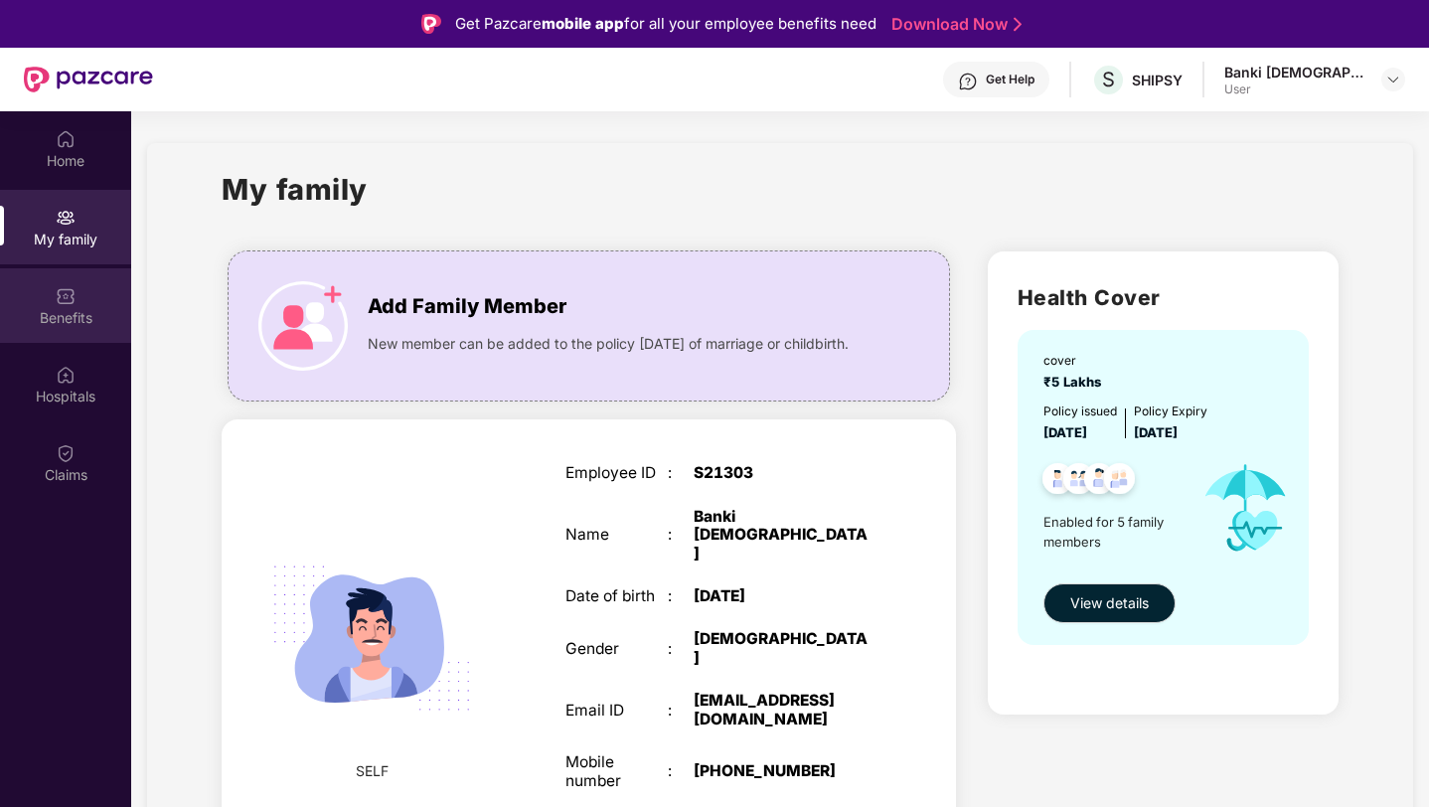
click at [91, 310] on div "Benefits" at bounding box center [65, 318] width 131 height 20
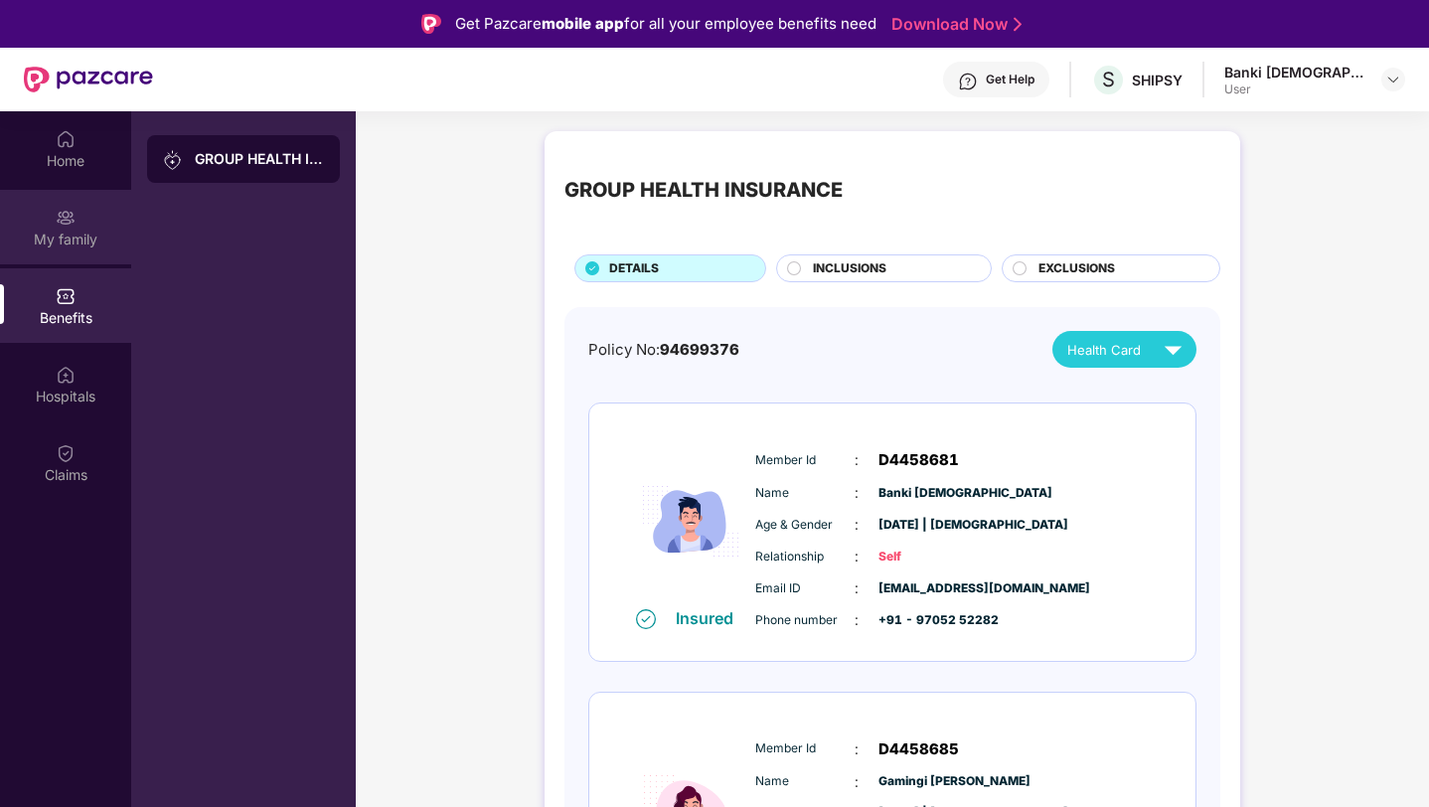
click at [68, 238] on div "My family" at bounding box center [65, 240] width 131 height 20
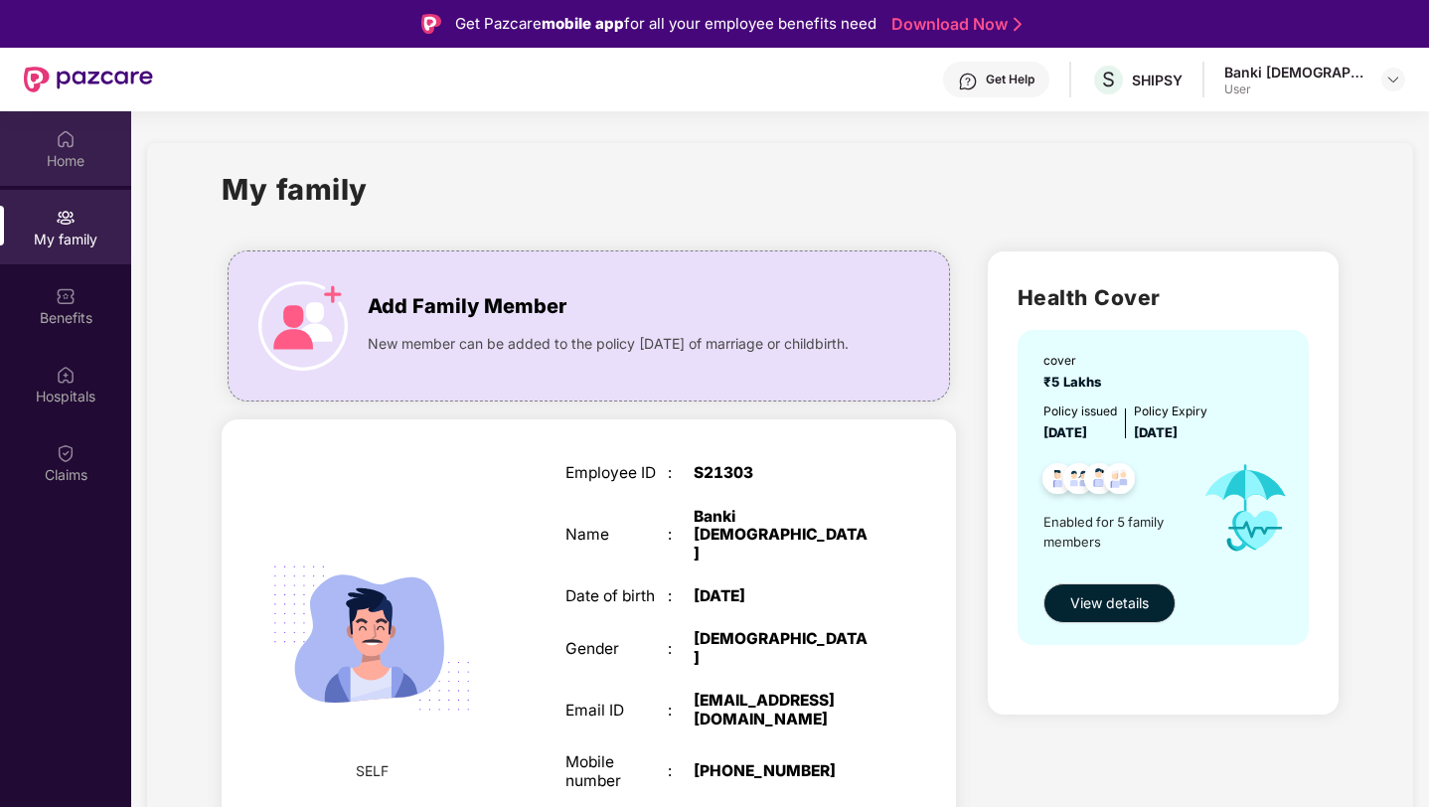
click at [81, 172] on div "Home" at bounding box center [65, 148] width 131 height 75
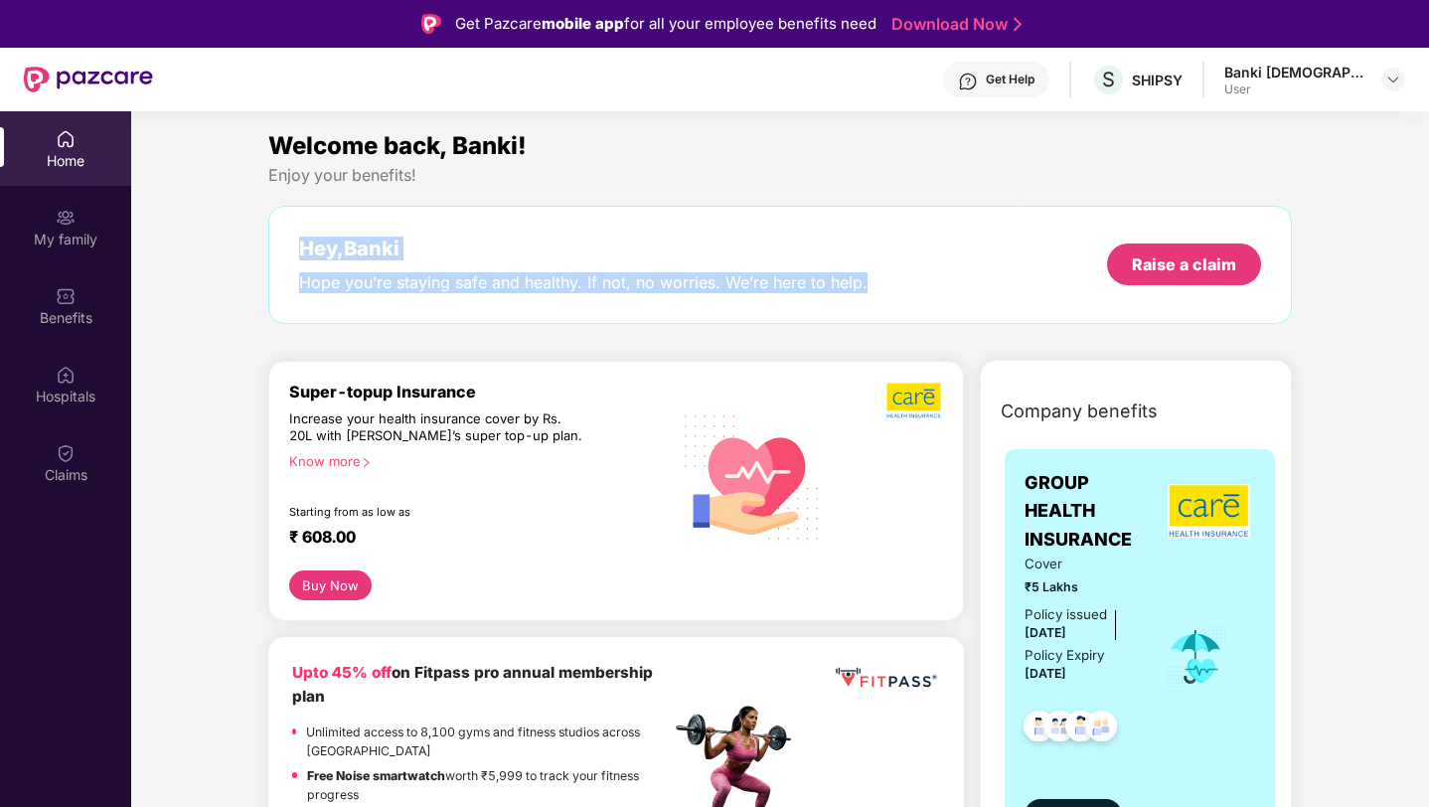
drag, startPoint x: 900, startPoint y: 287, endPoint x: 270, endPoint y: 253, distance: 630.1
click at [269, 252] on div "Hey, Banki Hope you’re staying safe and healthy. If not, no worries. We’re here…" at bounding box center [780, 265] width 1025 height 118
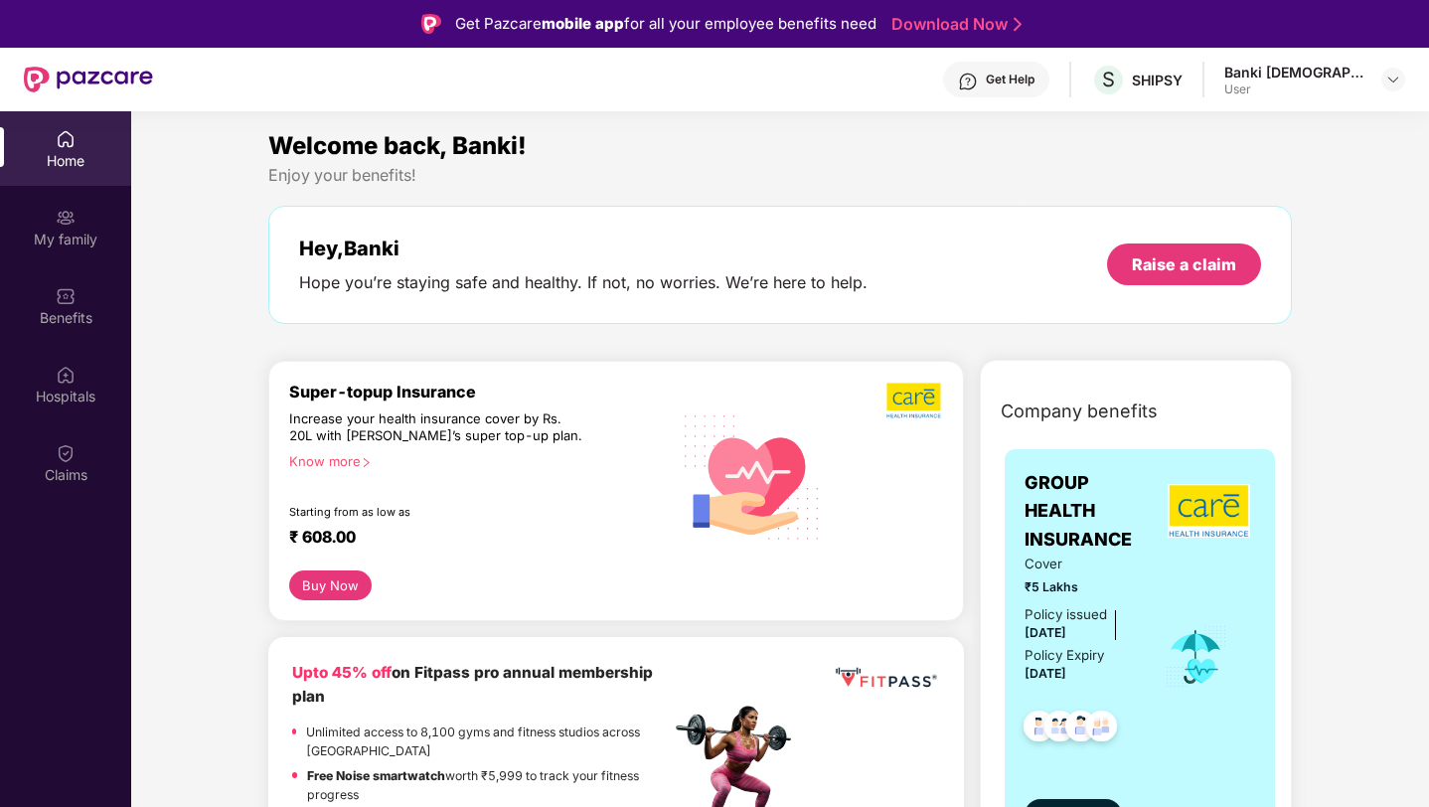
click at [592, 161] on div "Welcome back, Banki!" at bounding box center [780, 146] width 1025 height 38
drag, startPoint x: 592, startPoint y: 161, endPoint x: 243, endPoint y: 146, distance: 350.2
click at [489, 182] on div "Enjoy your benefits!" at bounding box center [780, 175] width 1025 height 21
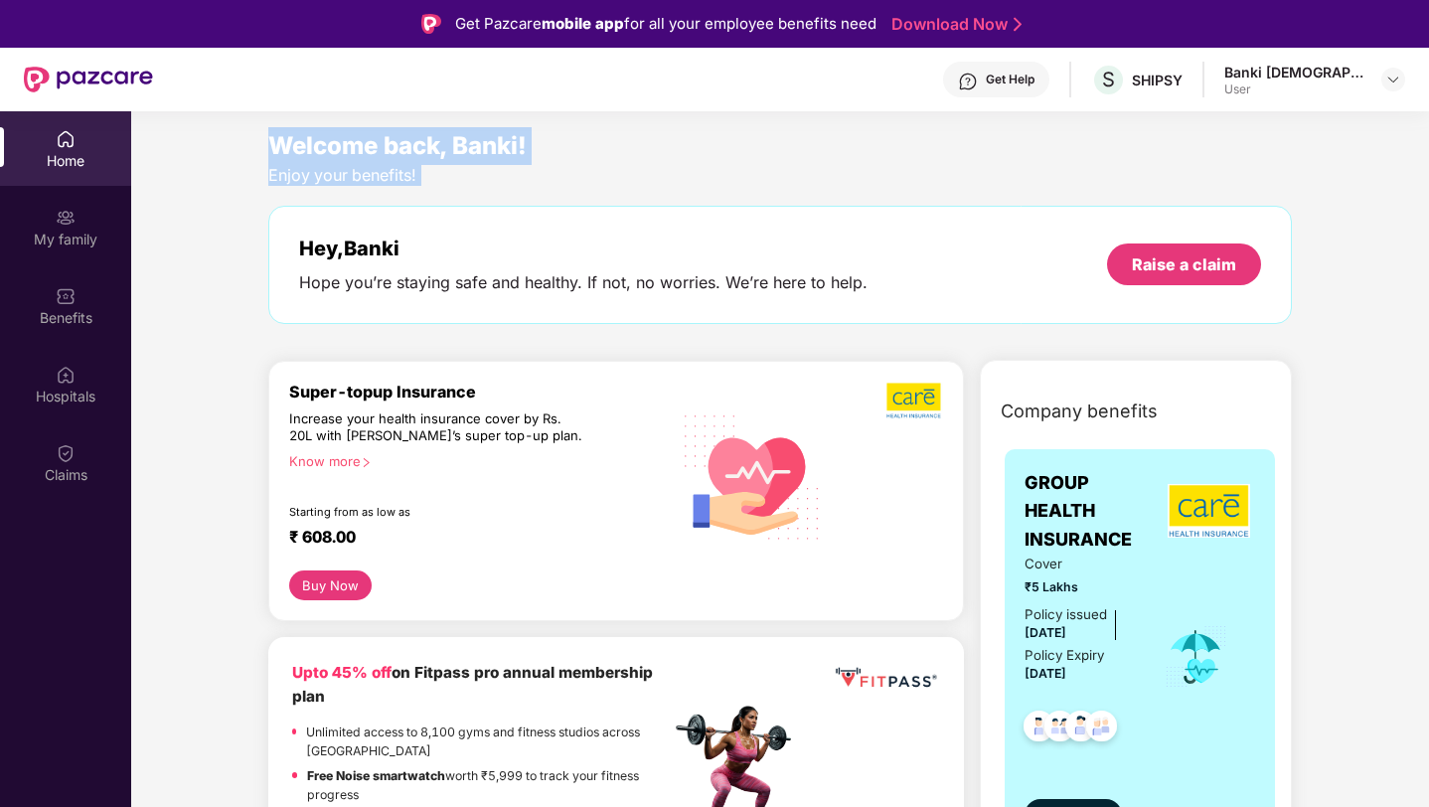
drag, startPoint x: 489, startPoint y: 182, endPoint x: 253, endPoint y: 151, distance: 237.6
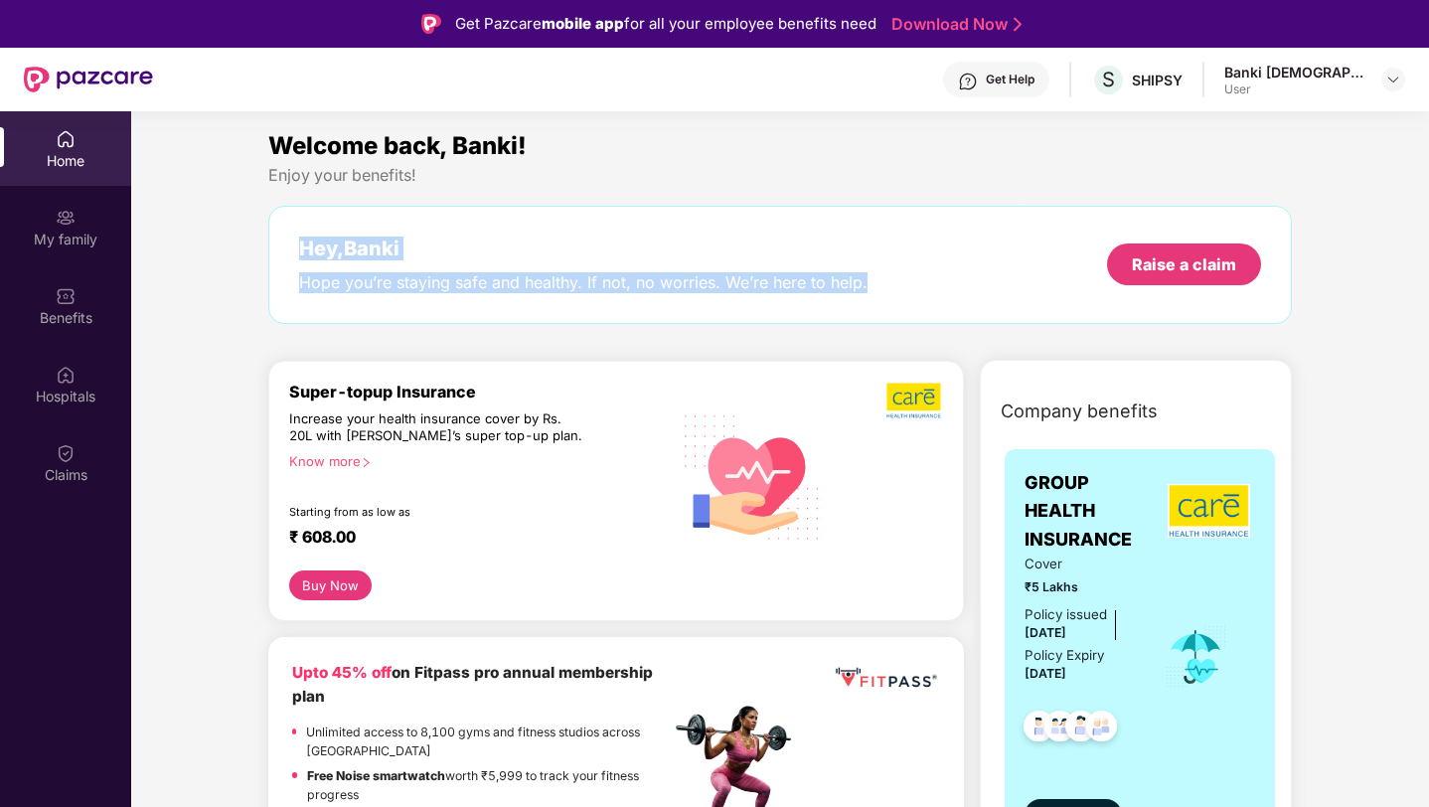
drag, startPoint x: 940, startPoint y: 290, endPoint x: 234, endPoint y: 250, distance: 707.9
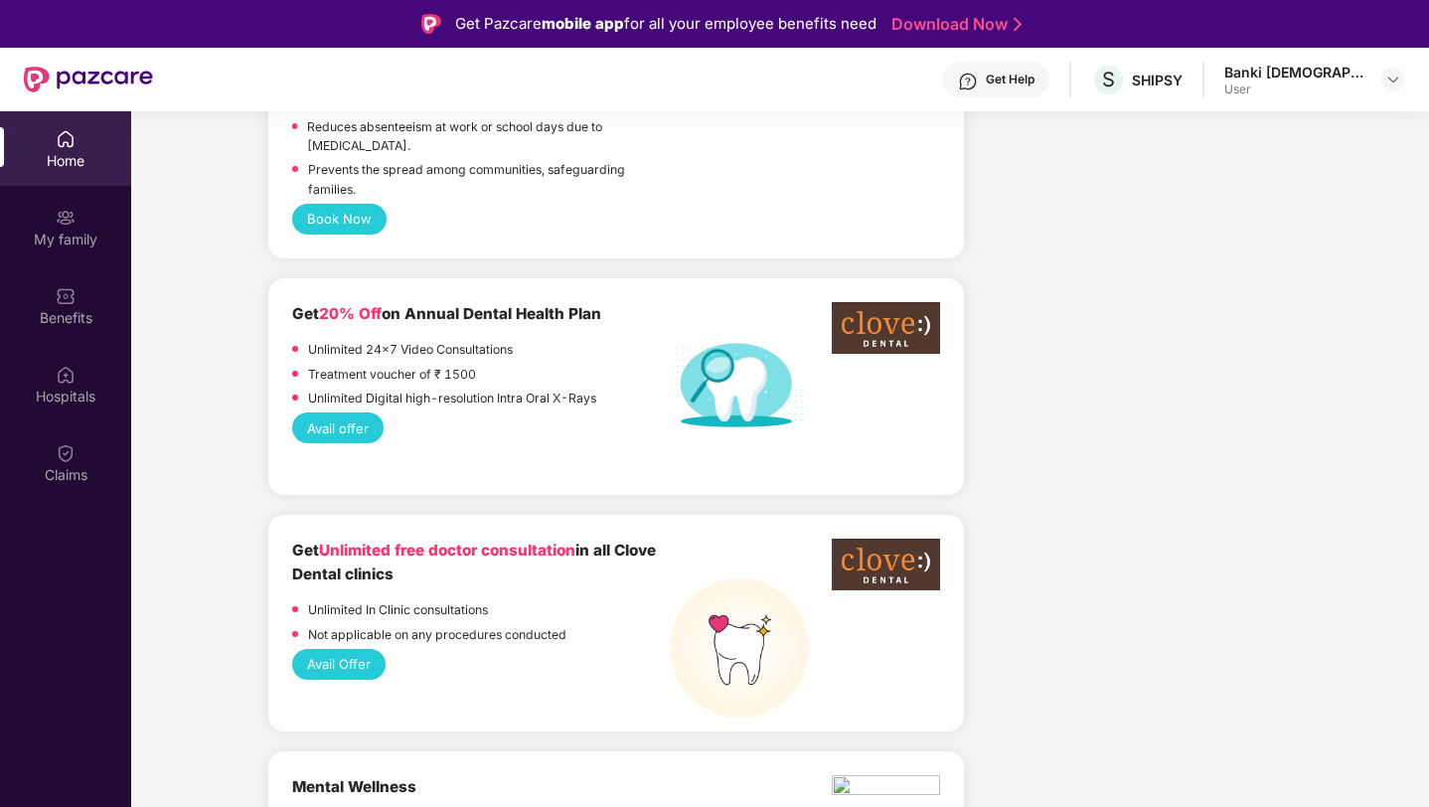
scroll to position [1479, 0]
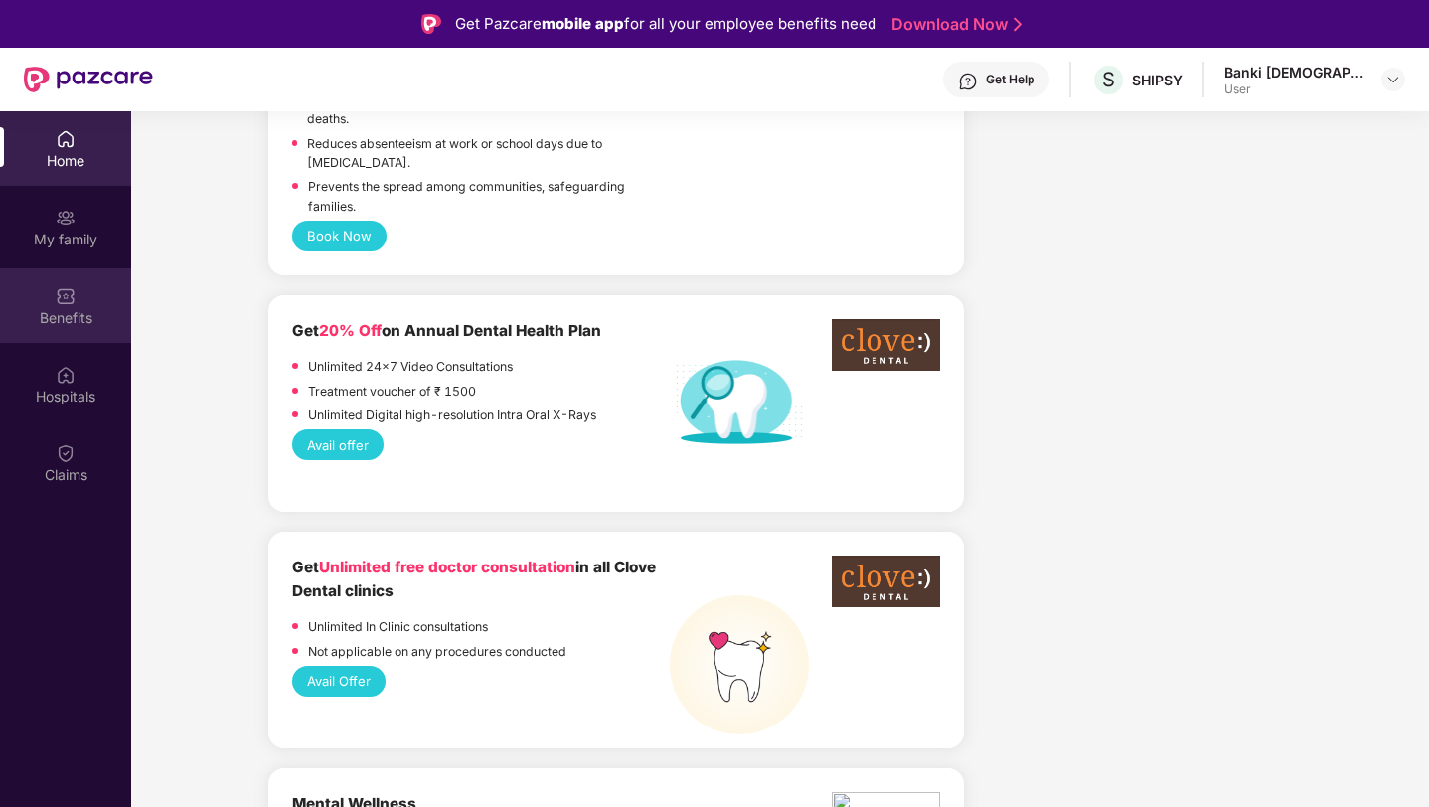
click at [67, 318] on div "Benefits" at bounding box center [65, 318] width 131 height 20
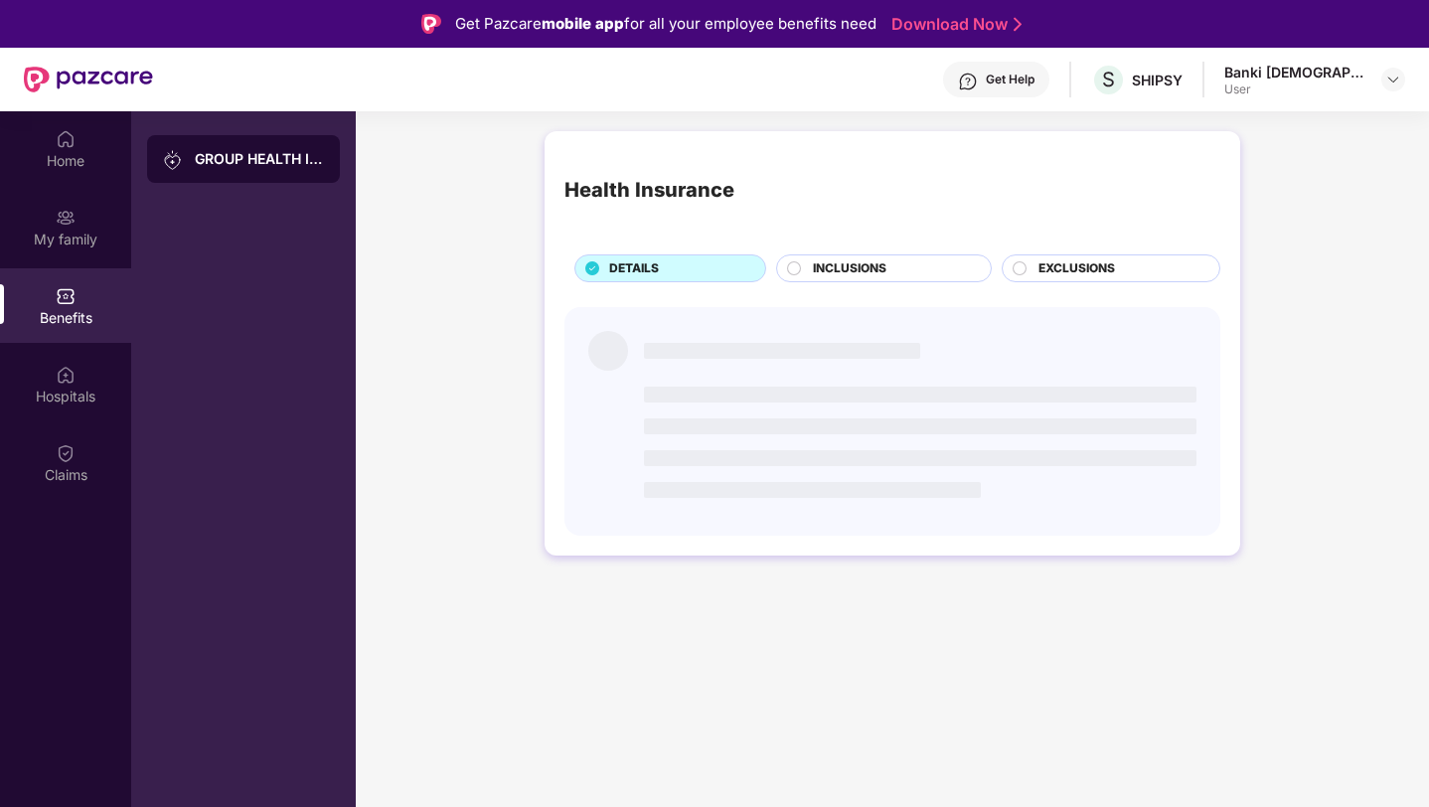
scroll to position [0, 0]
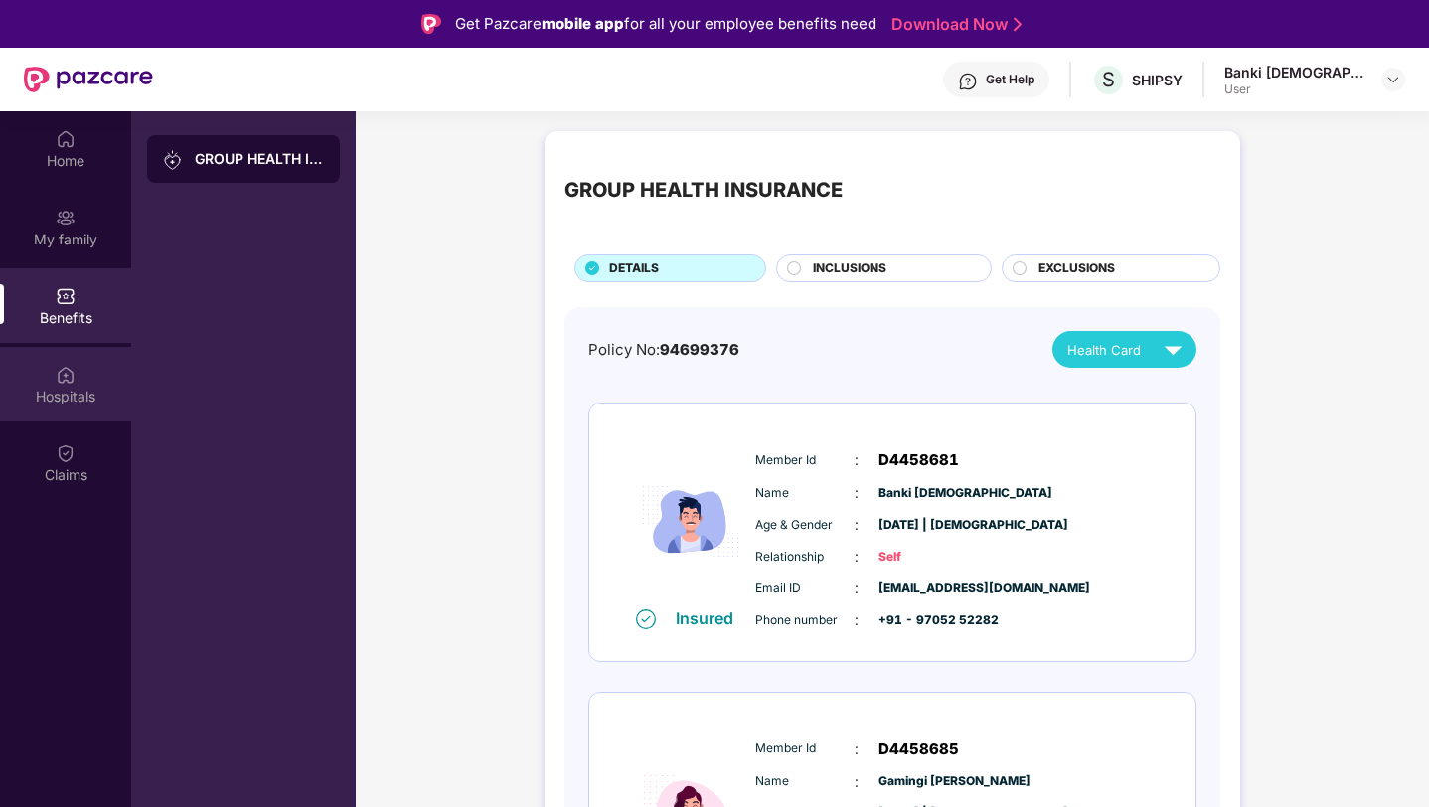
click at [67, 375] on img at bounding box center [66, 375] width 20 height 20
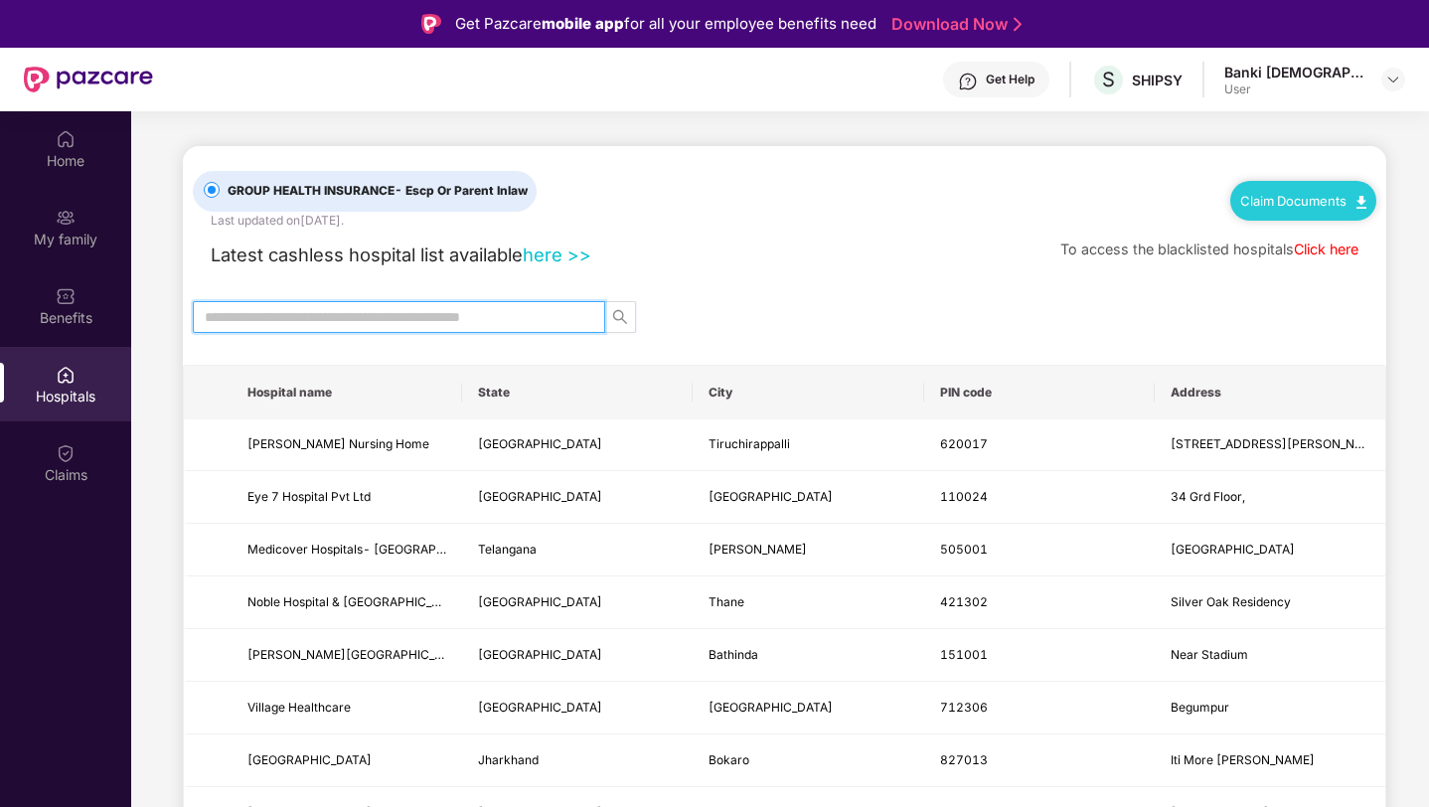
click at [414, 323] on input "text" at bounding box center [391, 317] width 373 height 22
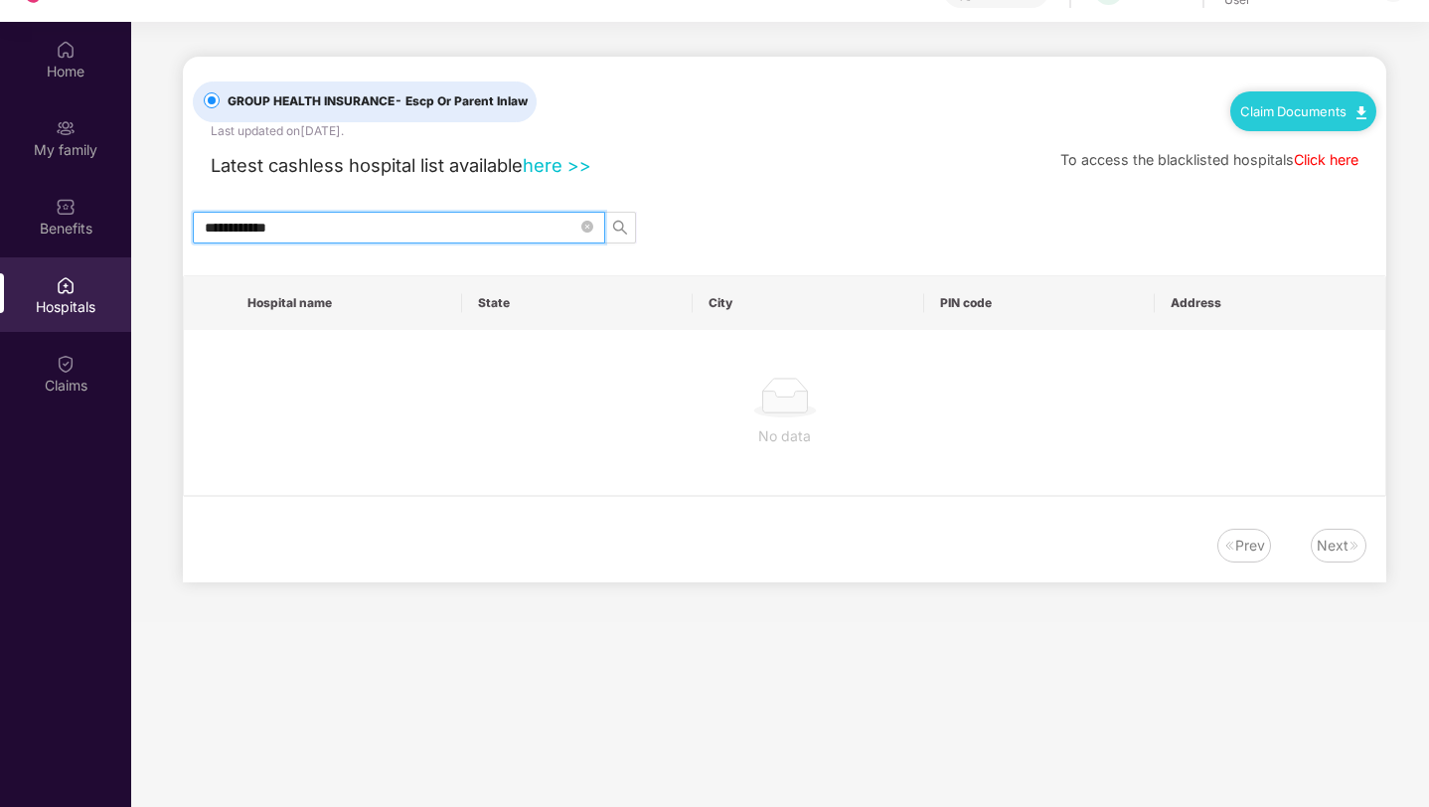
scroll to position [103, 0]
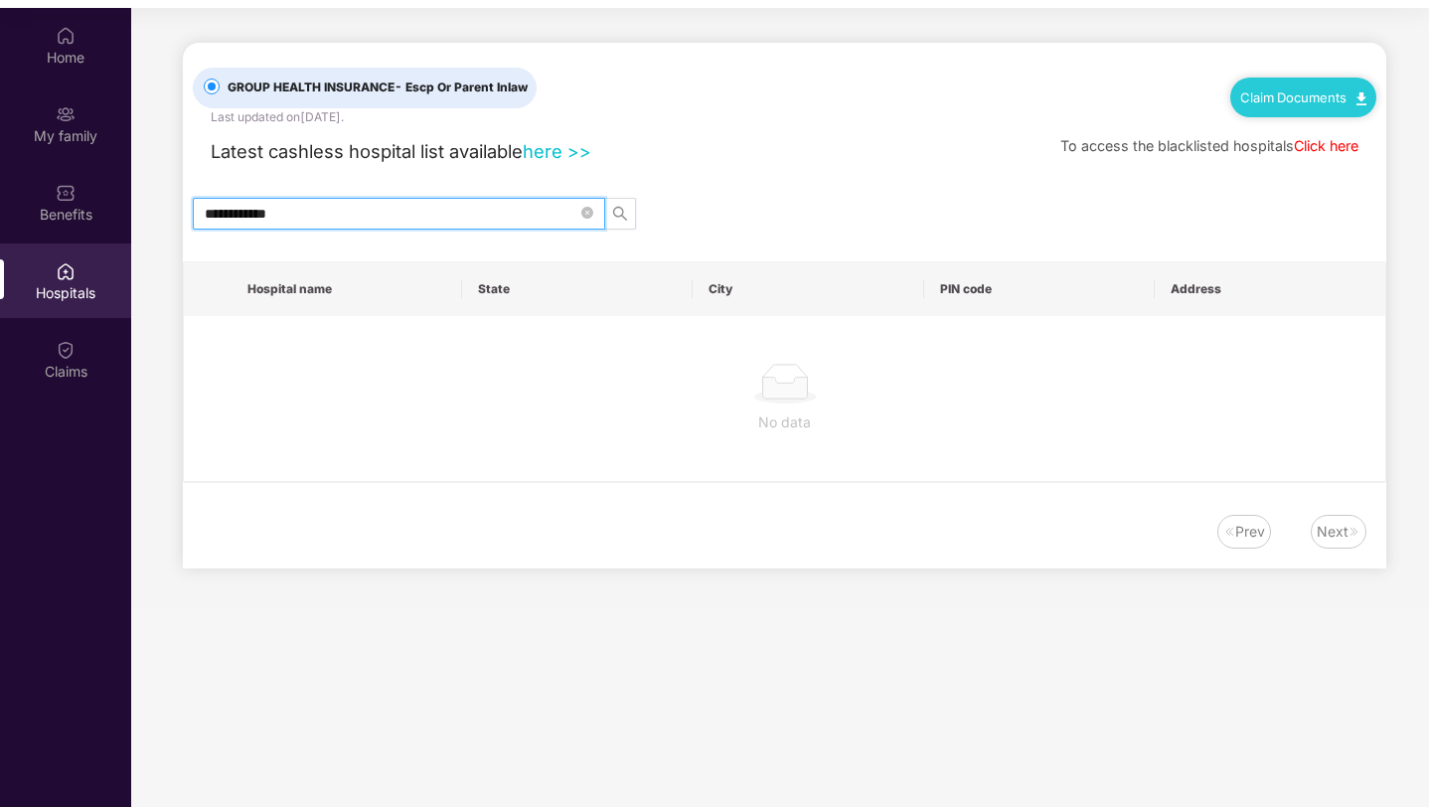
click at [383, 217] on input "**********" at bounding box center [391, 214] width 373 height 22
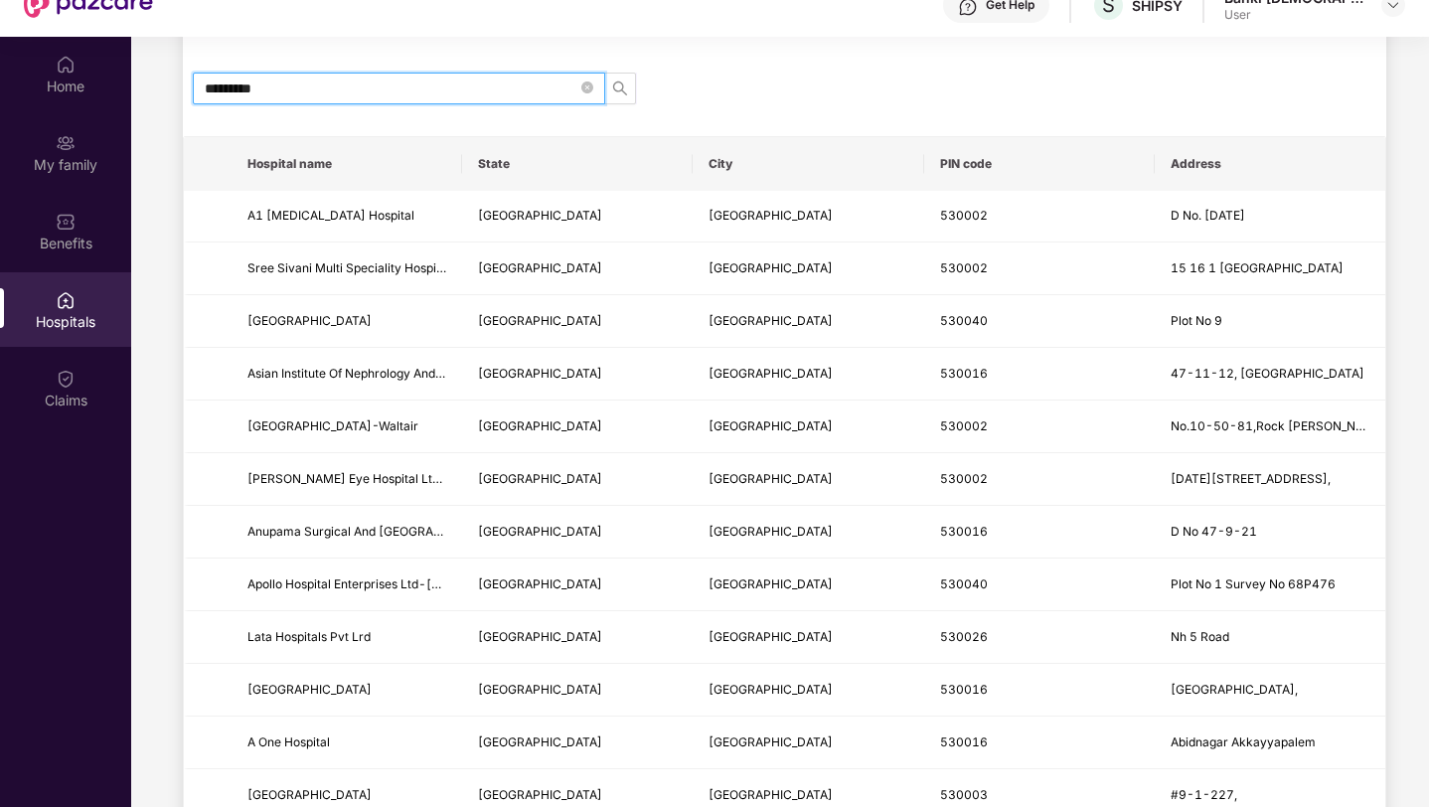
scroll to position [194, 0]
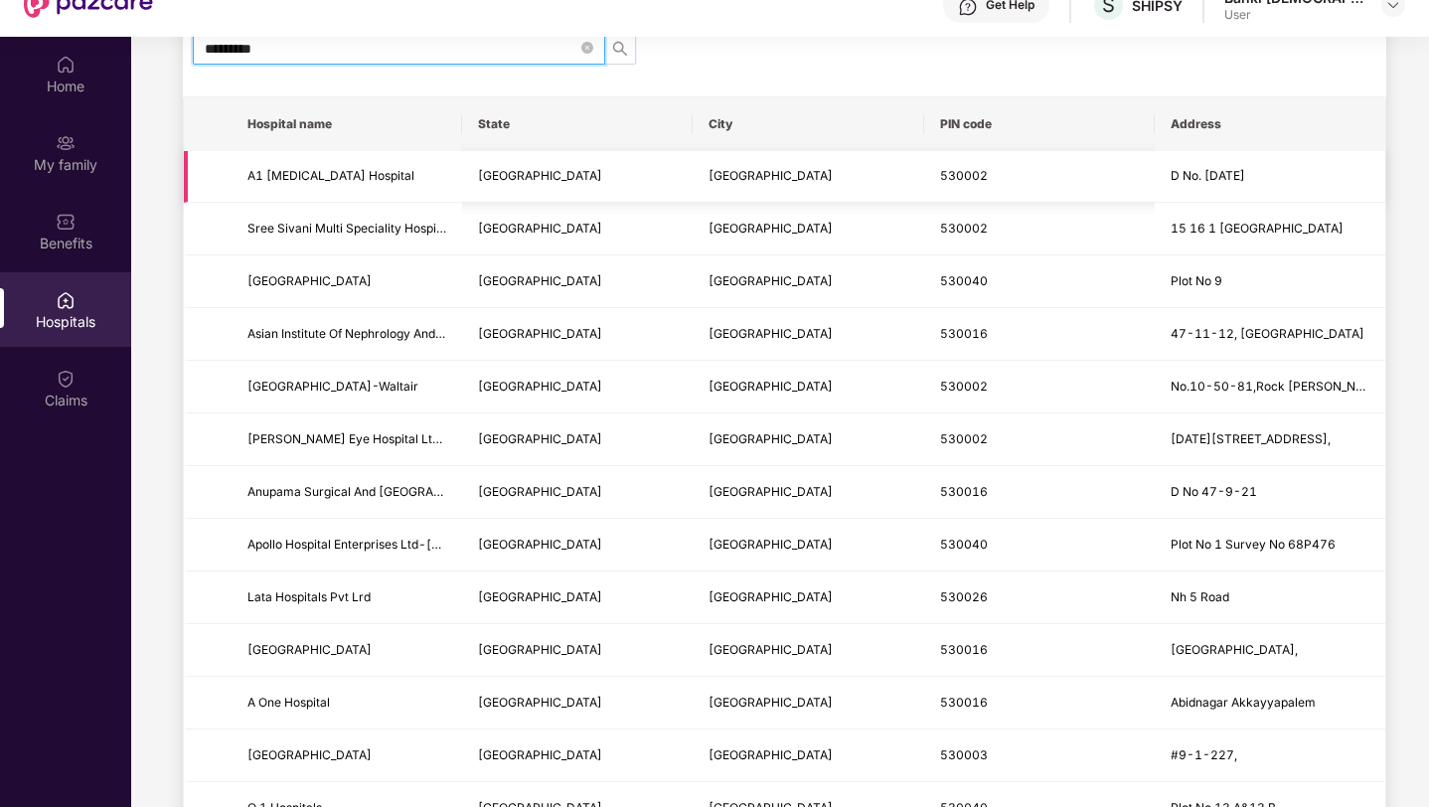
type input "*********"
drag, startPoint x: 405, startPoint y: 178, endPoint x: 187, endPoint y: 178, distance: 217.7
click at [187, 178] on tr "A1 [MEDICAL_DATA][GEOGRAPHIC_DATA] [GEOGRAPHIC_DATA] [GEOGRAPHIC_DATA] 530002 D…" at bounding box center [785, 177] width 1202 height 53
click at [205, 214] on td at bounding box center [208, 229] width 48 height 53
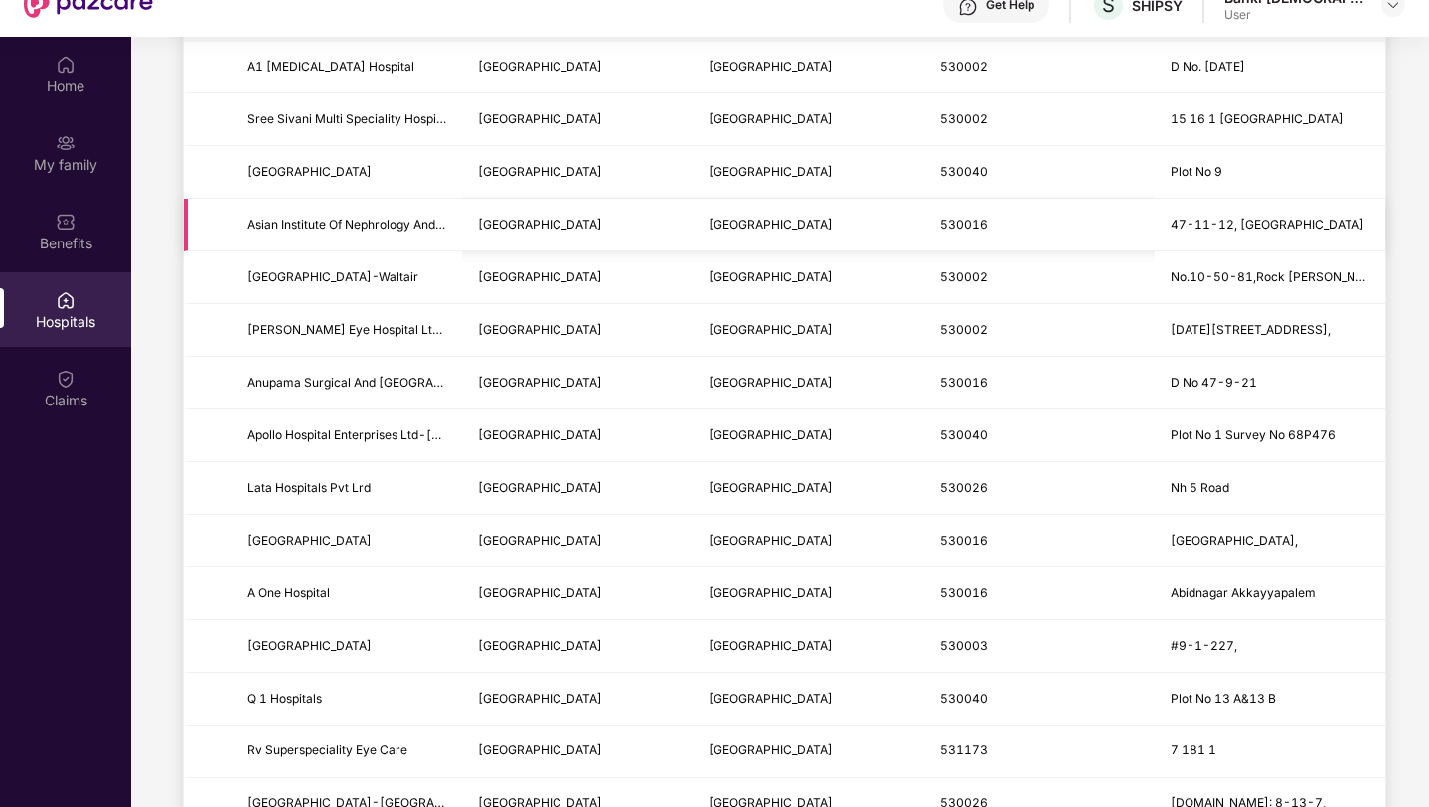
scroll to position [322, 0]
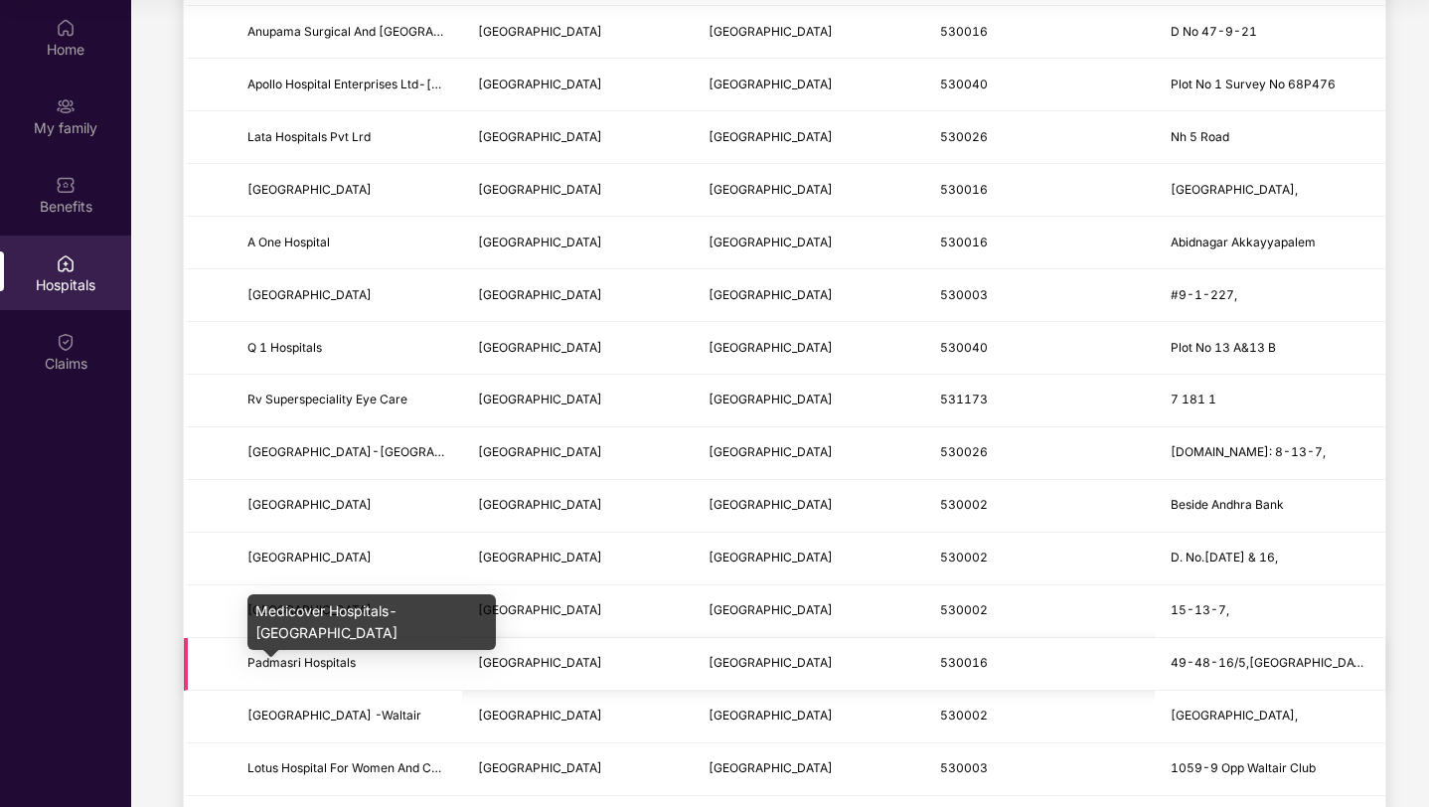
scroll to position [0, 0]
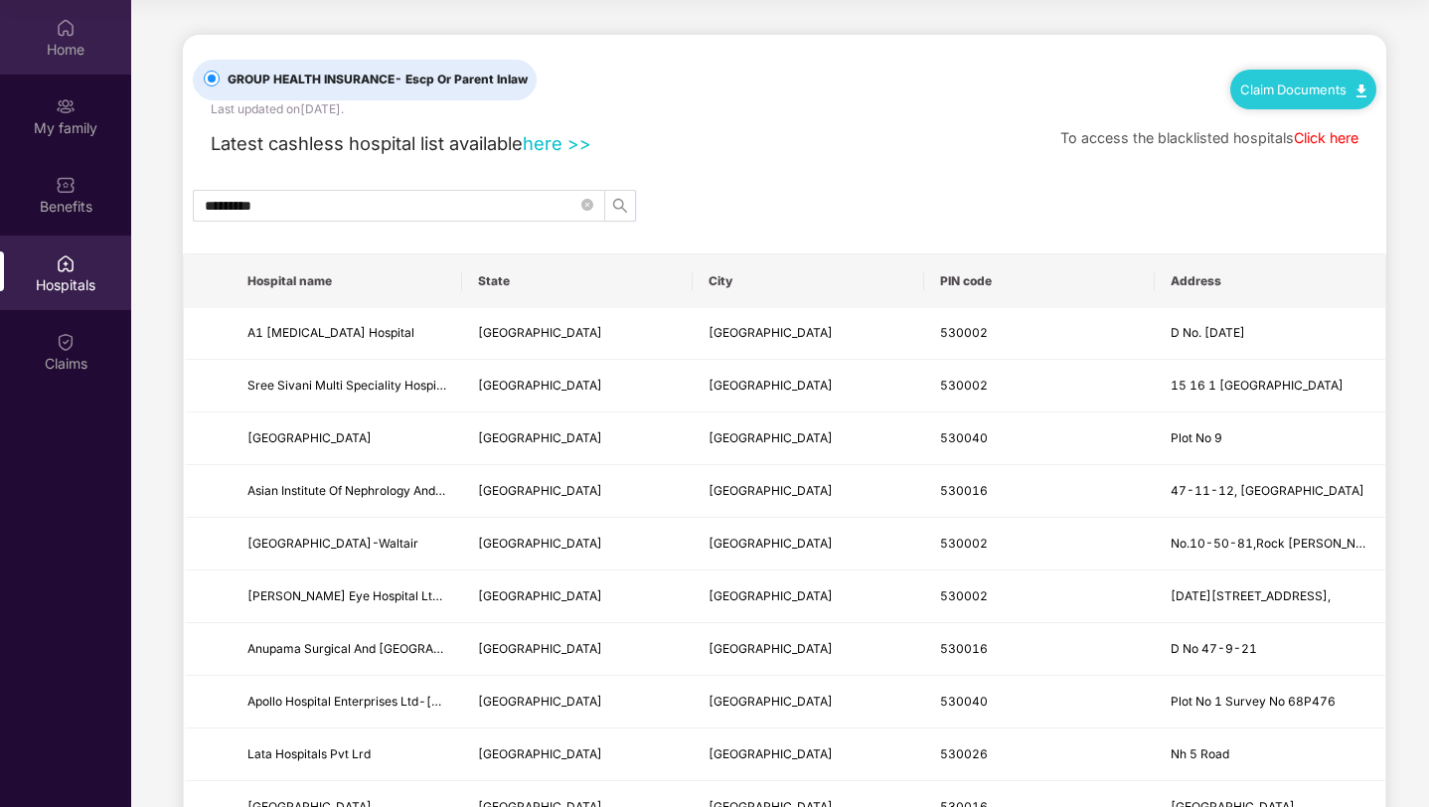
click at [63, 36] on img at bounding box center [66, 28] width 20 height 20
